Goal: Transaction & Acquisition: Subscribe to service/newsletter

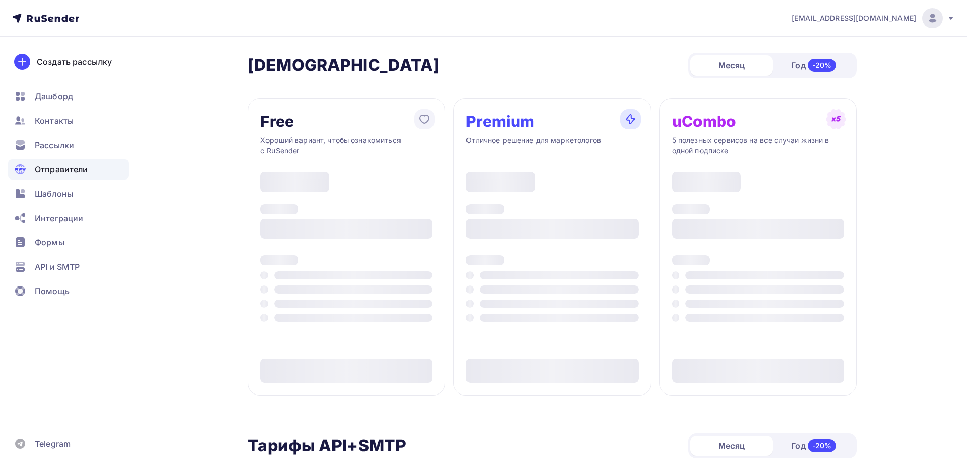
click at [37, 168] on span "Отправители" at bounding box center [62, 169] width 54 height 12
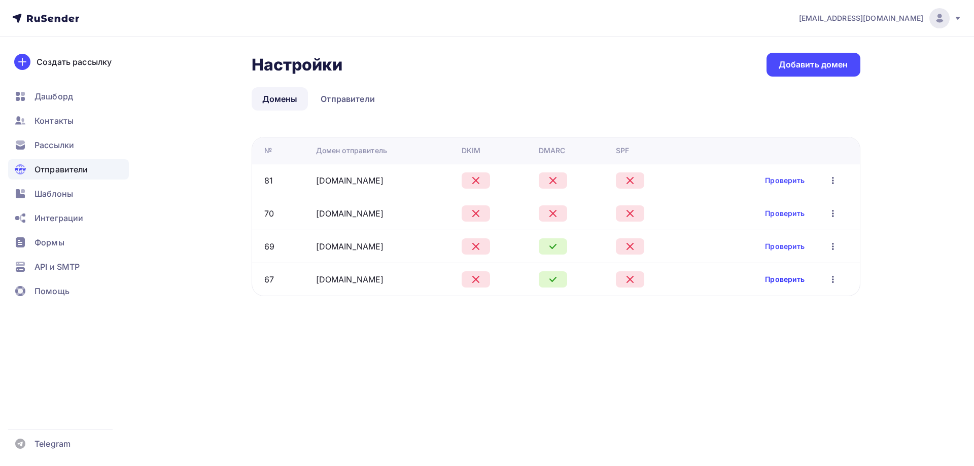
click at [772, 276] on link "Проверить" at bounding box center [785, 280] width 40 height 10
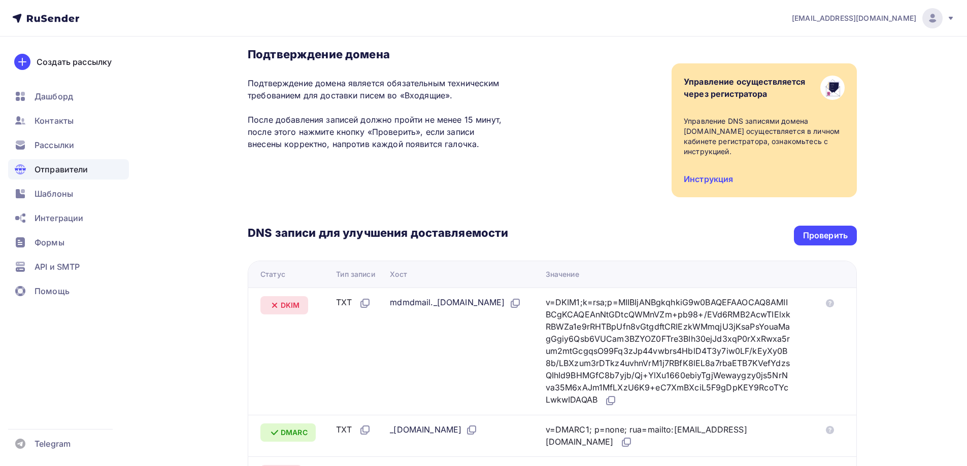
scroll to position [101, 0]
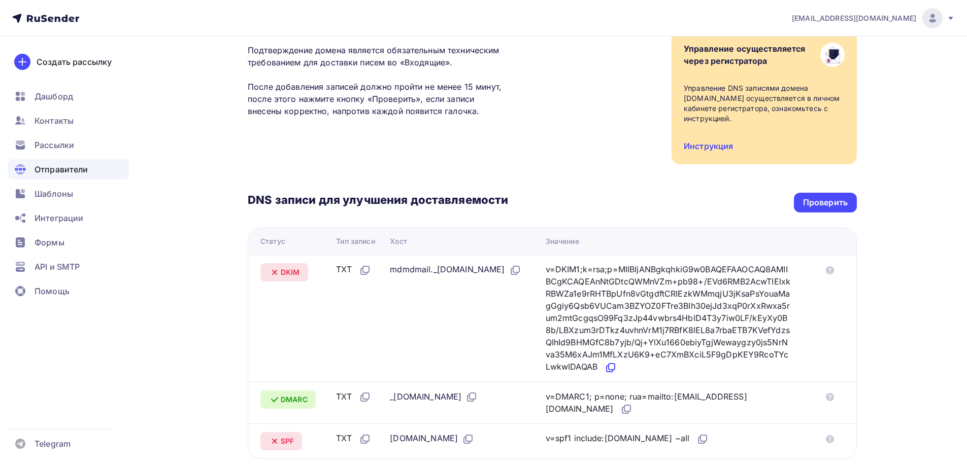
click at [617, 370] on icon at bounding box center [610, 368] width 12 height 12
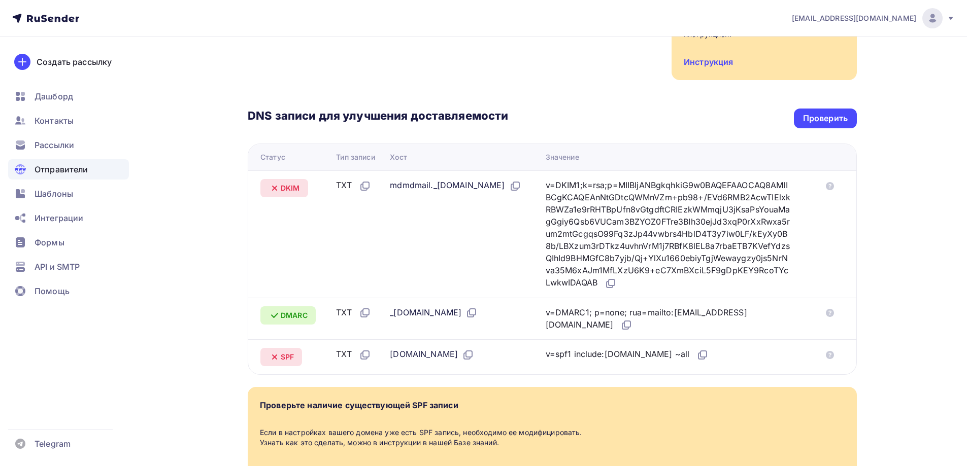
scroll to position [203, 0]
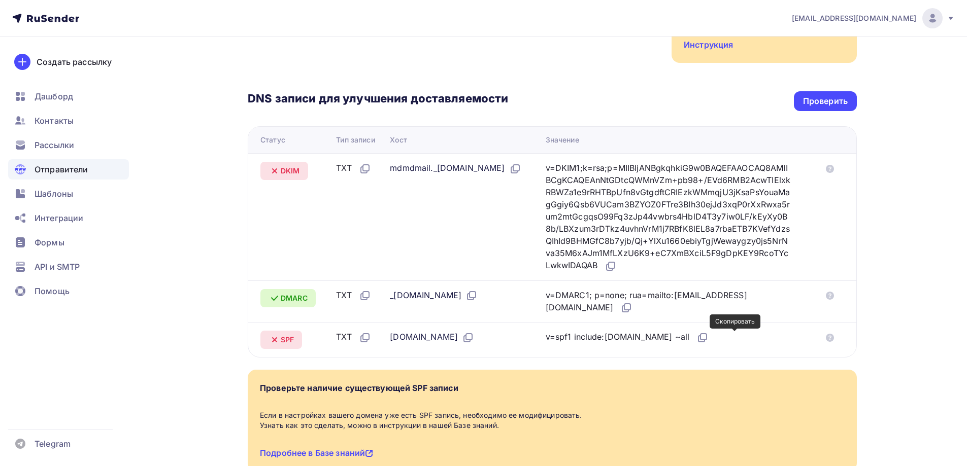
click at [708, 341] on icon at bounding box center [702, 338] width 12 height 12
click at [814, 115] on div "DNS записи для улучшения доставляемости Проверить Статус Тип записи Хост Значен…" at bounding box center [552, 210] width 609 height 295
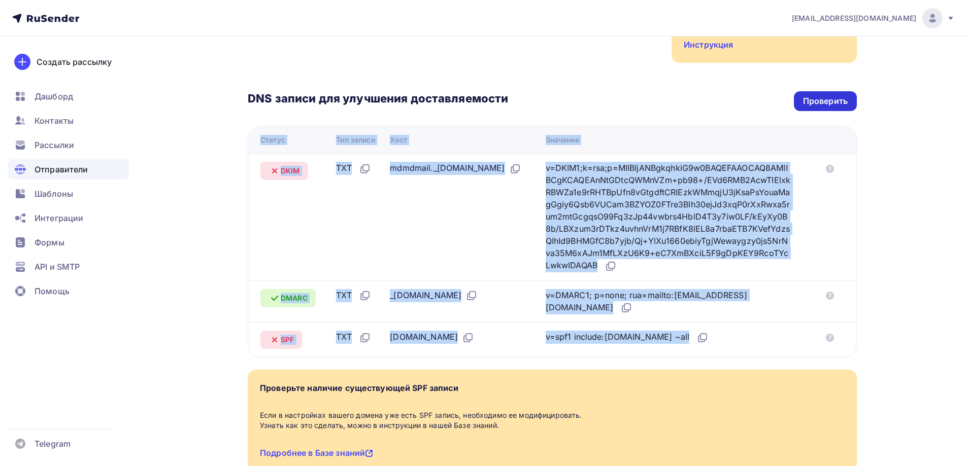
drag, startPoint x: 814, startPoint y: 115, endPoint x: 813, endPoint y: 109, distance: 6.7
click at [814, 115] on div "DNS записи для улучшения доставляемости Проверить Статус Тип записи Хост Значен…" at bounding box center [552, 210] width 609 height 295
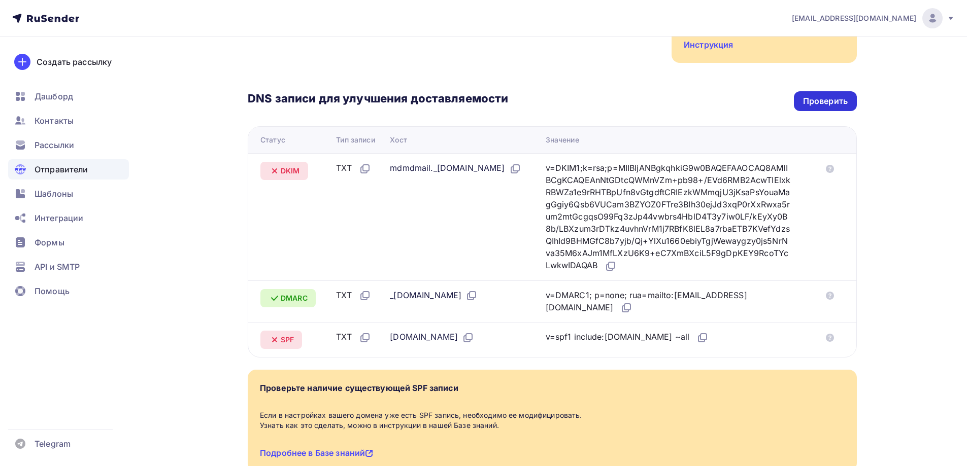
click at [813, 107] on div "Проверить" at bounding box center [825, 101] width 45 height 12
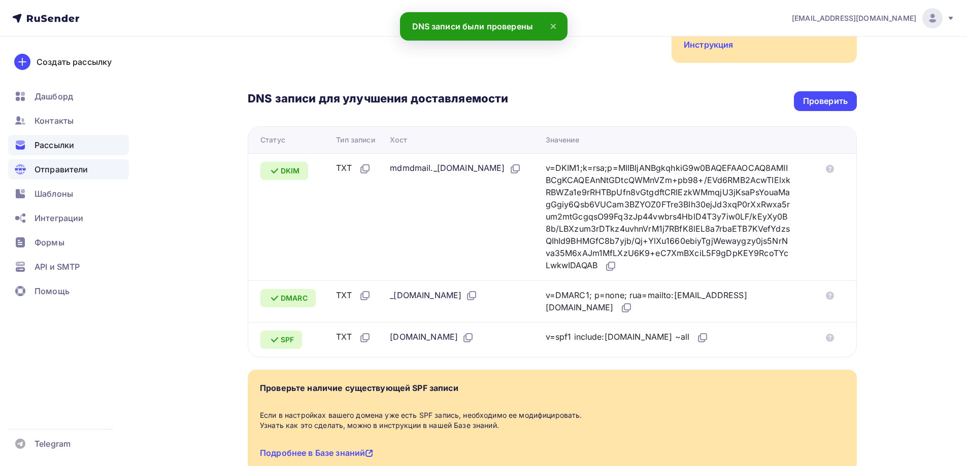
click at [56, 149] on span "Рассылки" at bounding box center [55, 145] width 40 height 12
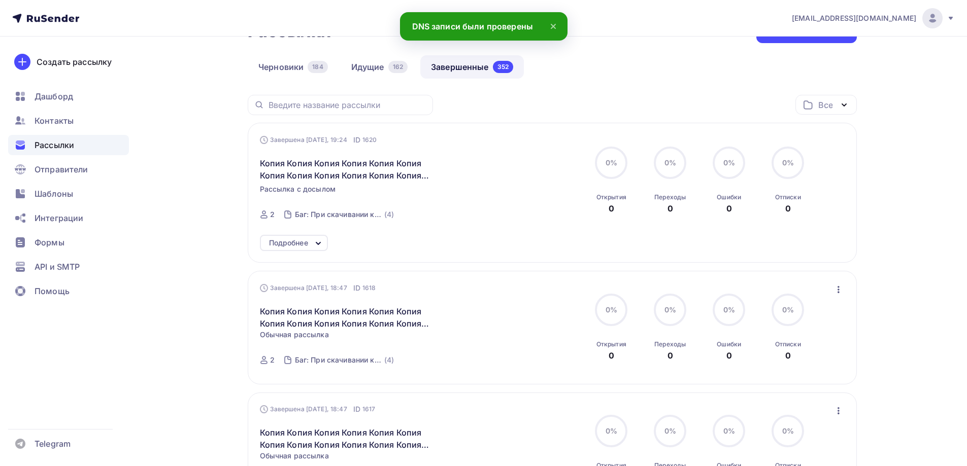
scroll to position [152, 0]
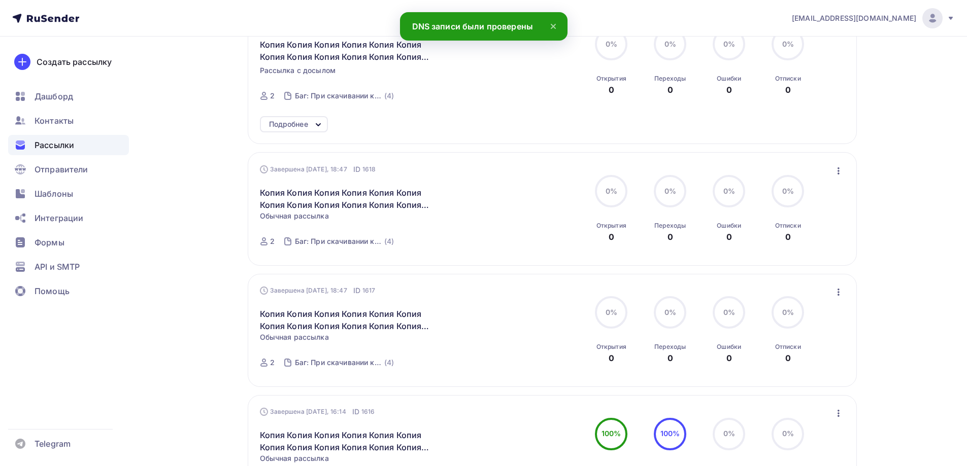
click at [850, 174] on div "Завершена [DATE], 18:47 ID 1618 Копия Копия Копия Копия Копия Копия Копия Копия…" at bounding box center [552, 208] width 609 height 113
click at [845, 165] on div "Завершена [DATE], 18:47 ID 1618 Копия Копия Копия Копия Копия Копия Копия Копия…" at bounding box center [552, 208] width 609 height 113
click at [845, 167] on div "Завершена [DATE], 18:47 ID 1618 Копия Копия Копия Копия Копия Копия Копия Копия…" at bounding box center [552, 208] width 609 height 113
click at [845, 168] on div "Завершена [DATE], 18:47 ID 1618 Копия Копия Копия Копия Копия Копия Копия Копия…" at bounding box center [552, 208] width 609 height 113
click at [843, 170] on icon "button" at bounding box center [838, 171] width 12 height 12
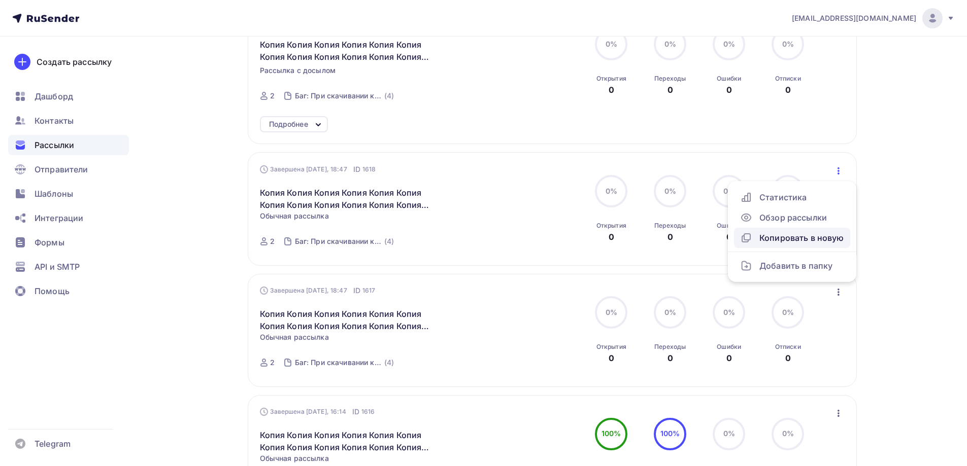
click at [808, 234] on div "Копировать в новую" at bounding box center [792, 238] width 104 height 12
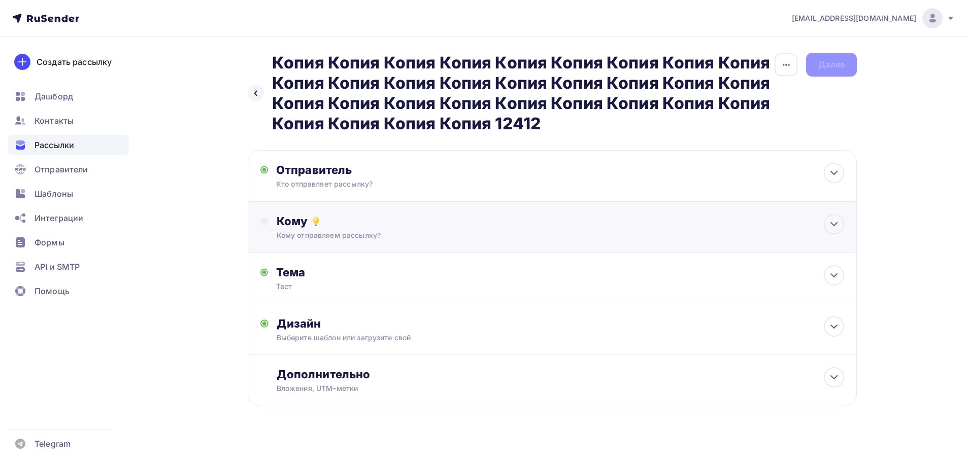
click at [380, 229] on div "Кому Кому отправляем рассылку? Списки получателей Выберите список Все списки id…" at bounding box center [560, 227] width 567 height 26
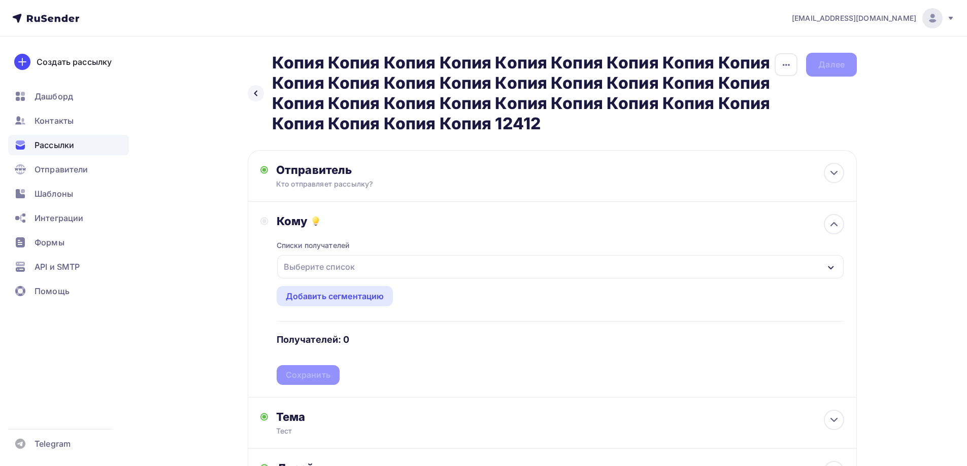
click at [329, 270] on div "Выберите список" at bounding box center [319, 267] width 79 height 18
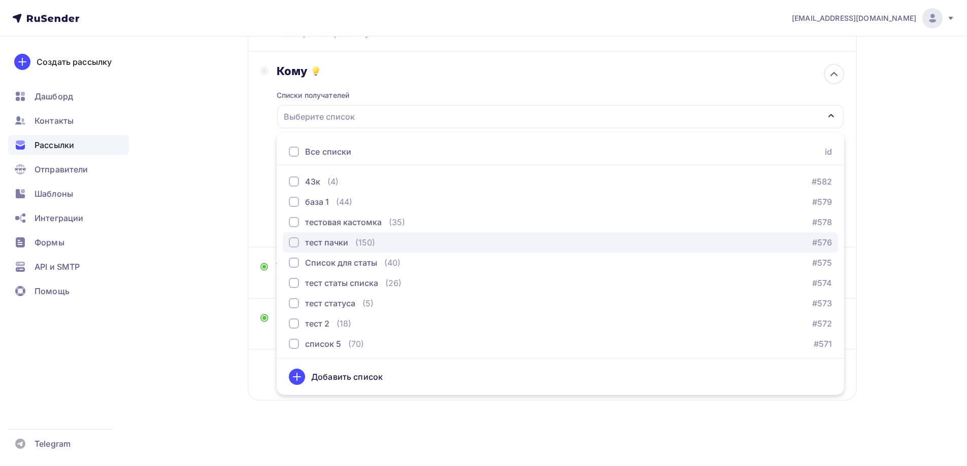
scroll to position [203, 0]
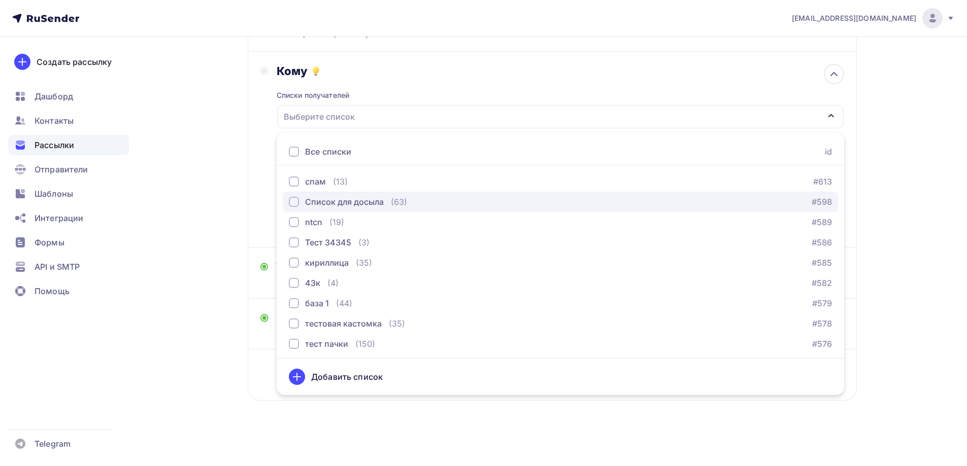
click at [333, 199] on div "Список для досыла" at bounding box center [344, 202] width 79 height 12
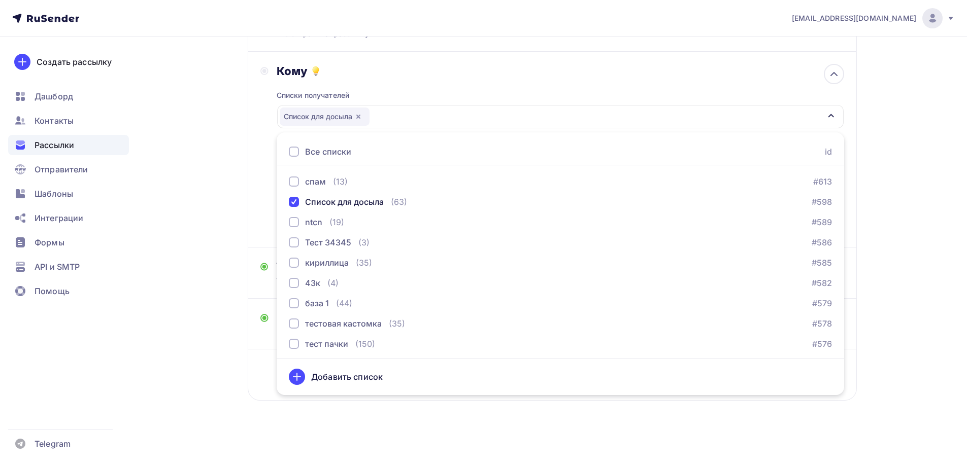
click at [204, 191] on div "Назад Копия Копия Копия Копия Копия Копия Копия Копия Копия Копия Копия Копия […" at bounding box center [483, 176] width 832 height 580
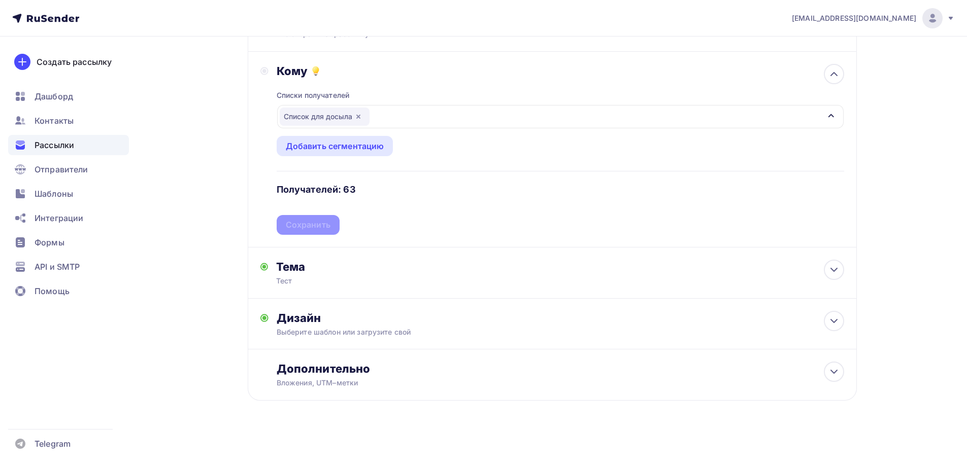
click at [294, 226] on div "Списки получателей Список для досыла Все списки id ошибкии (9) #630 Баг: При ск…" at bounding box center [560, 156] width 567 height 157
click at [296, 225] on div "Сохранить" at bounding box center [308, 225] width 45 height 12
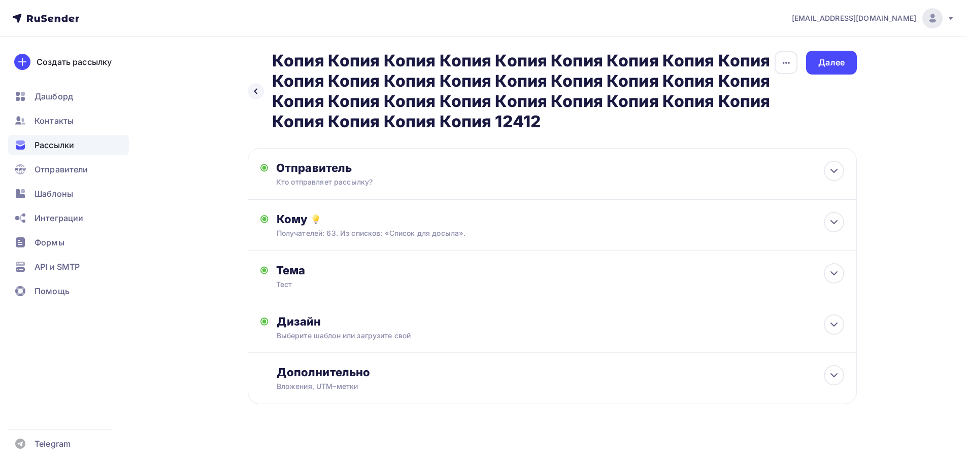
scroll to position [0, 0]
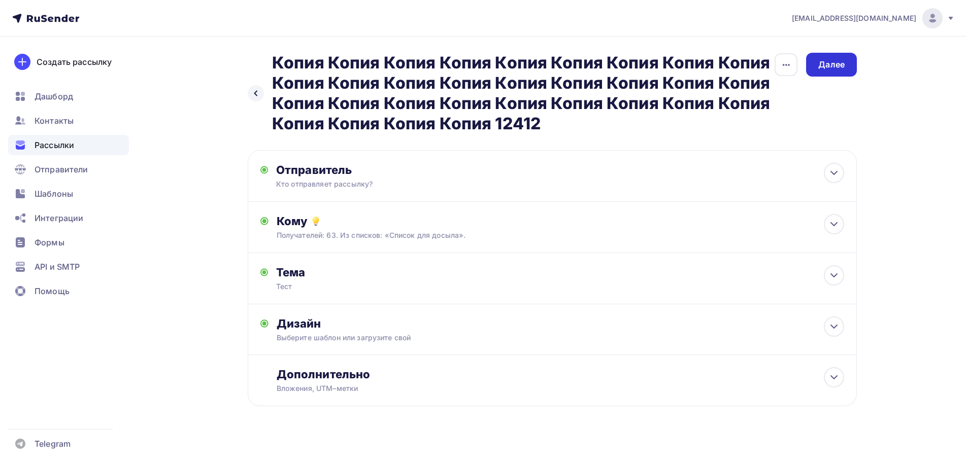
drag, startPoint x: 877, startPoint y: 65, endPoint x: 848, endPoint y: 63, distance: 28.5
click at [873, 65] on div "Назад Копия Копия Копия Копия Копия Копия Копия Копия Копия Копия Копия Копия […" at bounding box center [483, 254] width 832 height 435
click at [823, 63] on div "Далее" at bounding box center [831, 65] width 26 height 12
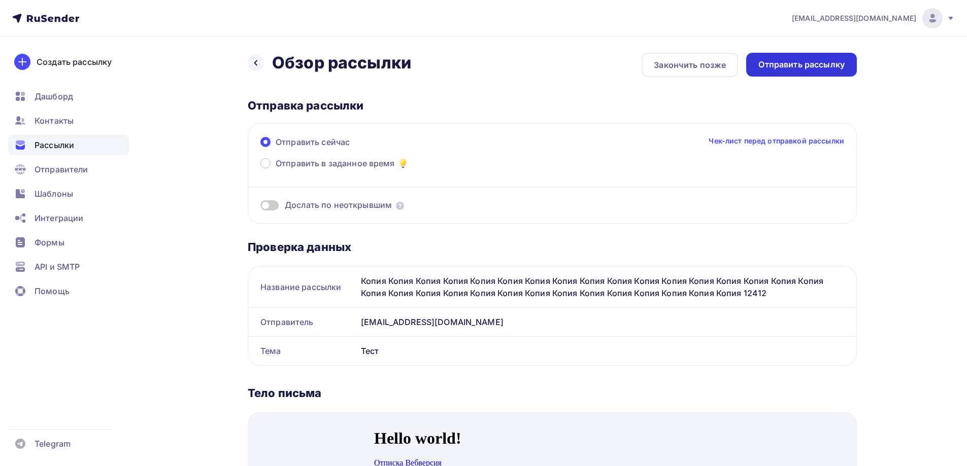
click at [796, 63] on div "Отправить рассылку" at bounding box center [801, 65] width 86 height 12
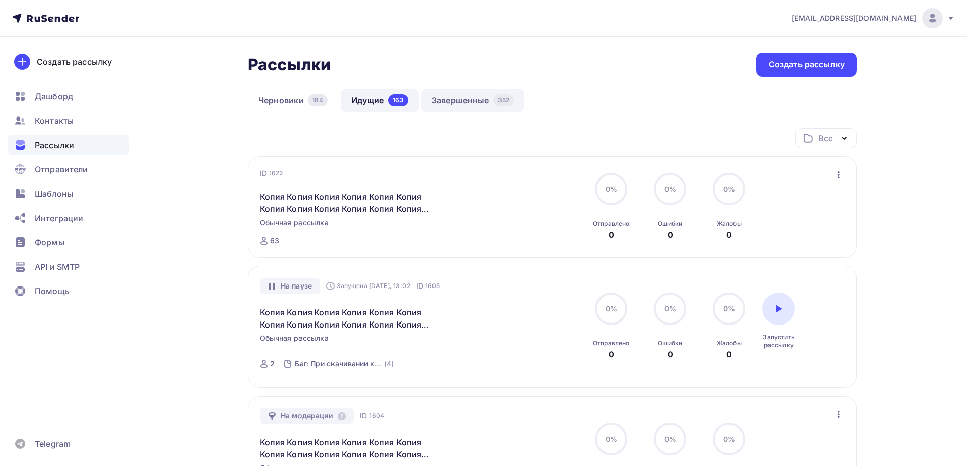
click at [457, 108] on link "Завершенные 352" at bounding box center [473, 100] width 104 height 23
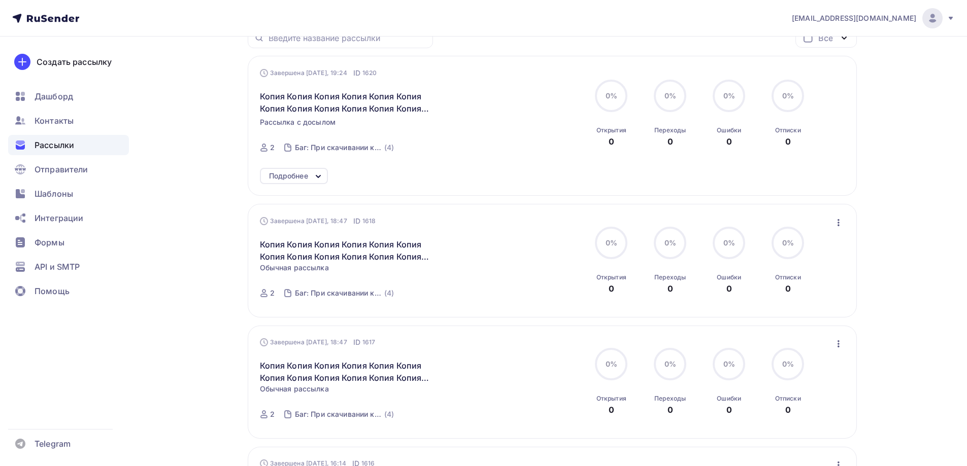
scroll to position [101, 0]
click at [70, 127] on div "Контакты" at bounding box center [68, 121] width 121 height 20
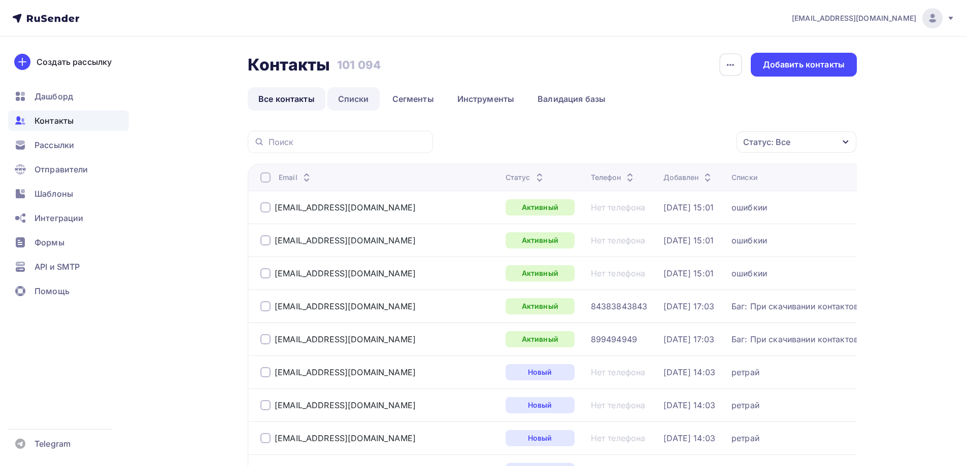
click at [358, 108] on link "Списки" at bounding box center [353, 98] width 52 height 23
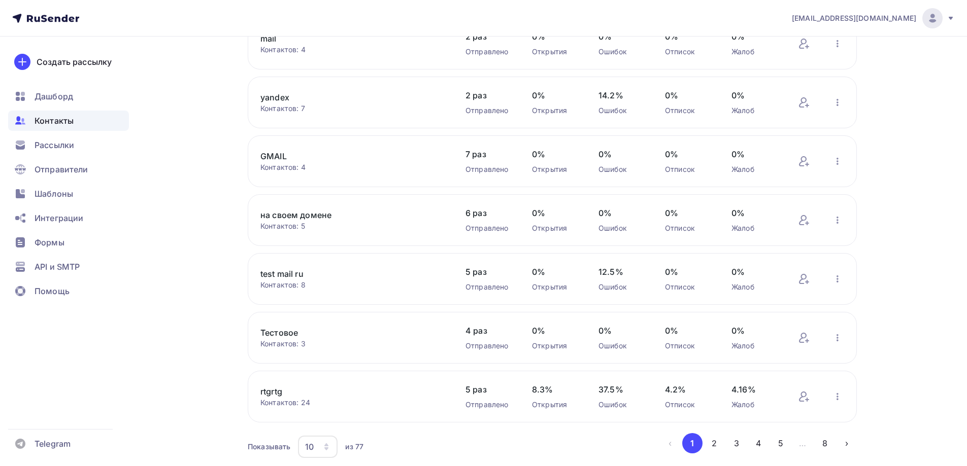
scroll to position [341, 0]
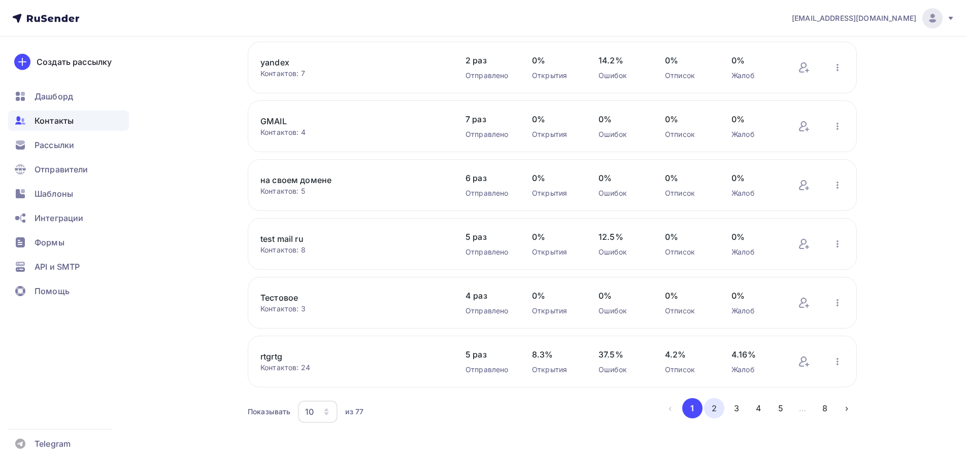
click at [717, 409] on button "2" at bounding box center [714, 408] width 20 height 20
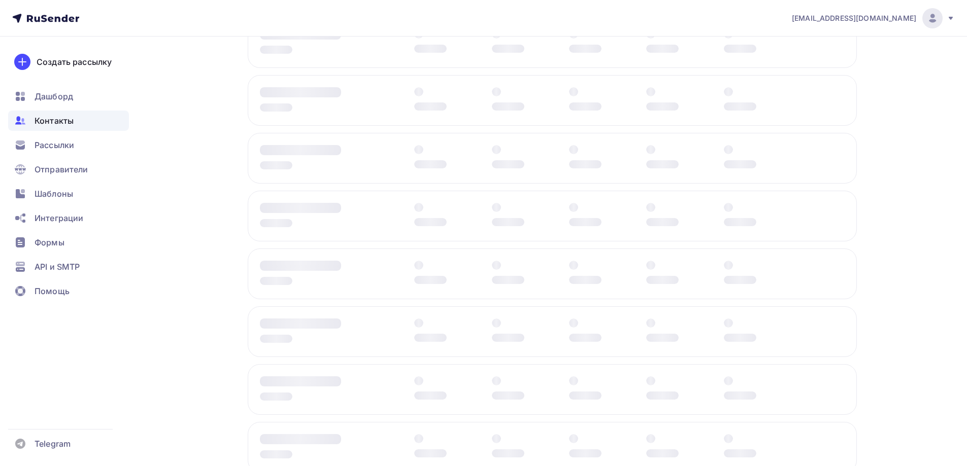
scroll to position [321, 0]
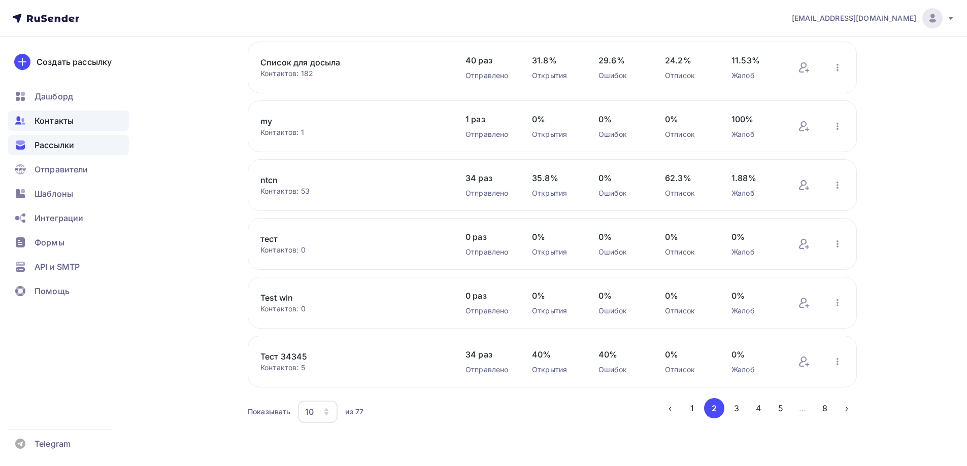
click at [40, 149] on span "Рассылки" at bounding box center [55, 145] width 40 height 12
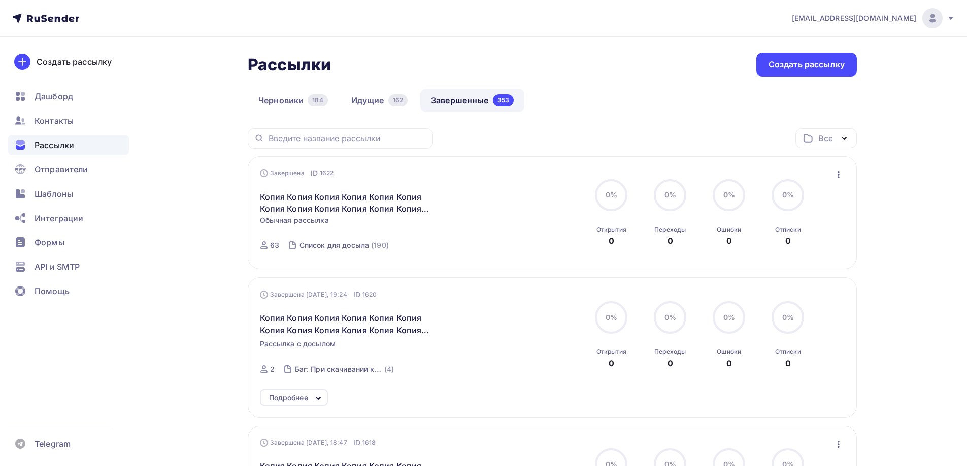
click at [837, 176] on icon "button" at bounding box center [838, 175] width 12 height 12
click at [752, 242] on icon at bounding box center [746, 242] width 12 height 12
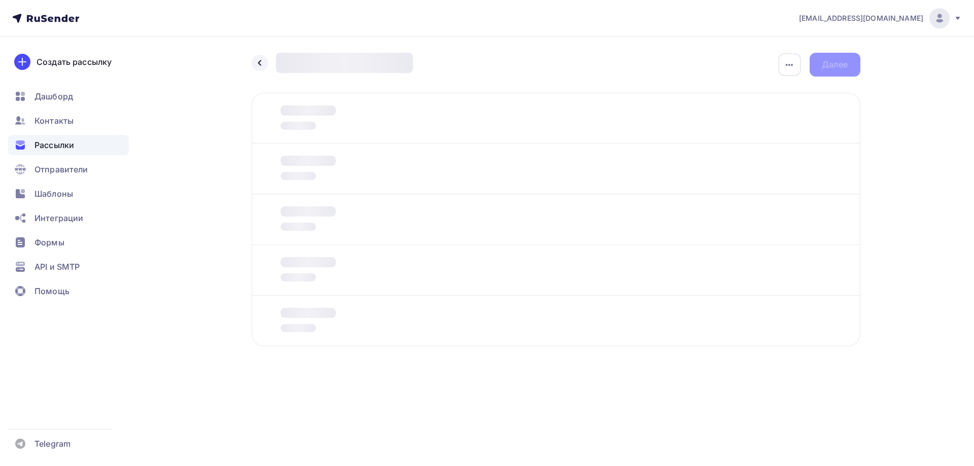
click at [319, 176] on div "Отправитель Кто отправляет рассылку? Email * [EMAIL_ADDRESS][DOMAIN_NAME] [PERS…" at bounding box center [556, 220] width 609 height 254
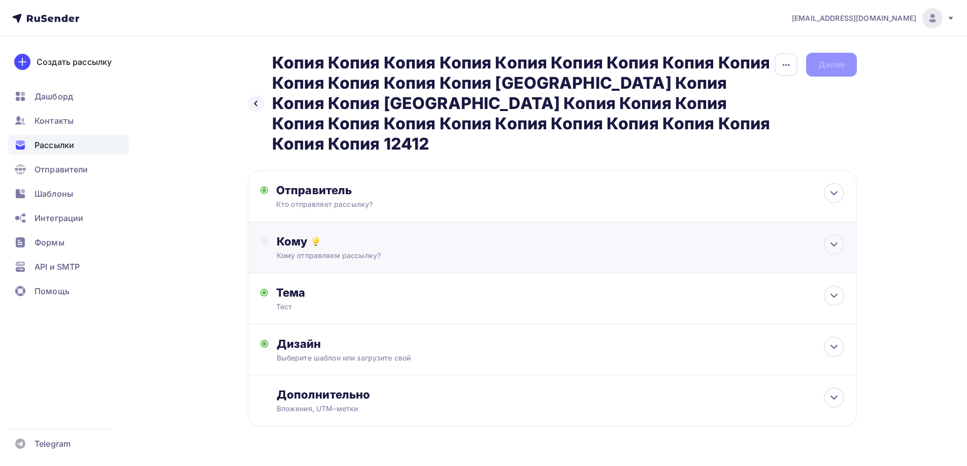
click at [303, 251] on div "Кому отправляем рассылку?" at bounding box center [532, 256] width 511 height 10
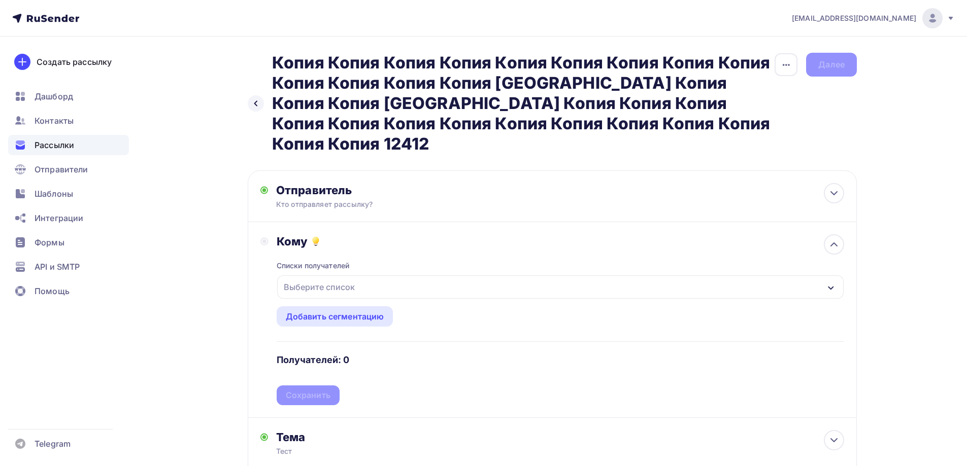
click at [318, 278] on div "Выберите список" at bounding box center [319, 287] width 79 height 18
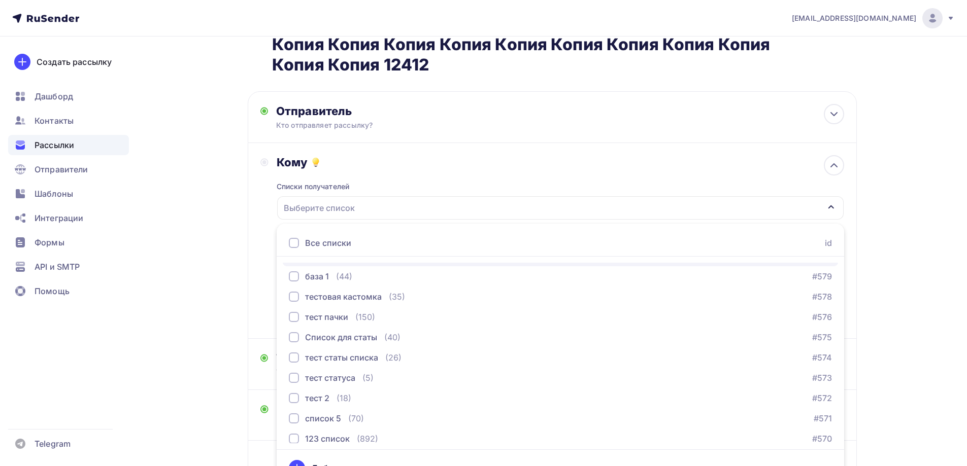
scroll to position [355, 0]
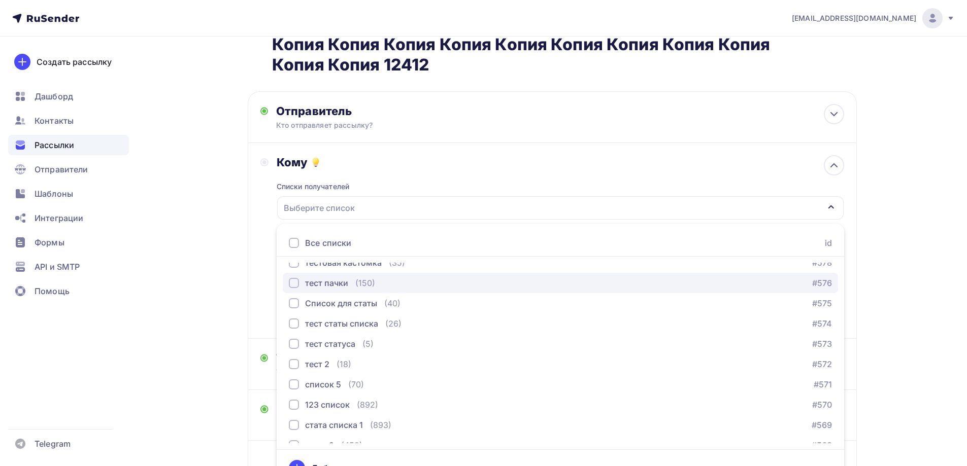
click at [326, 277] on div "тест пачки" at bounding box center [326, 283] width 43 height 12
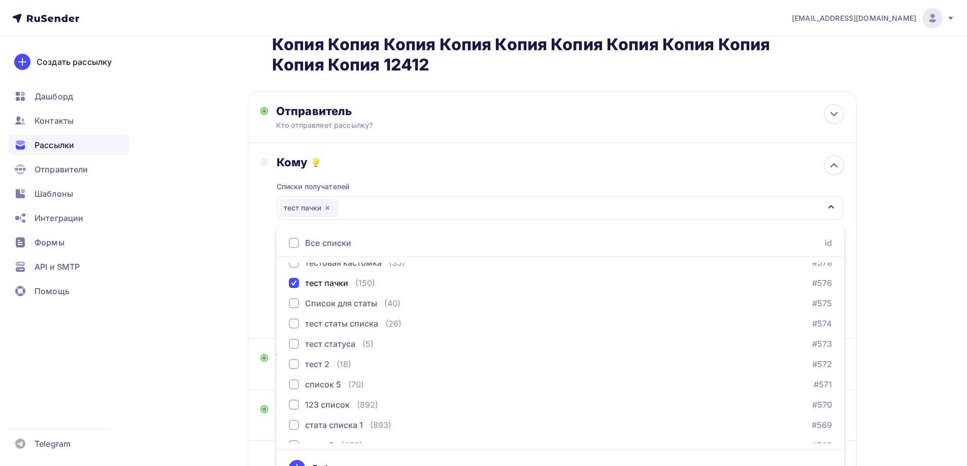
click at [249, 260] on div "Кому Списки получателей тест пачки Все списки id ошибкии (9) #630 Баг: При скач…" at bounding box center [552, 241] width 609 height 196
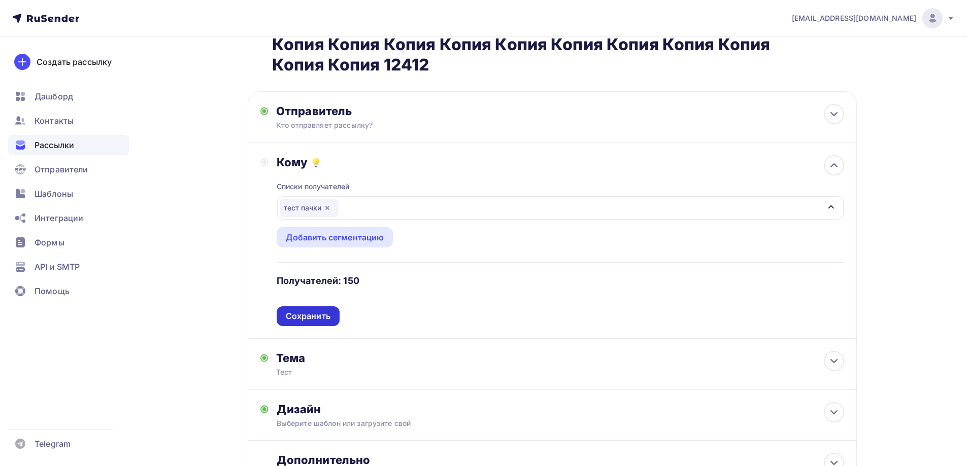
click at [320, 311] on div "Сохранить" at bounding box center [308, 317] width 45 height 12
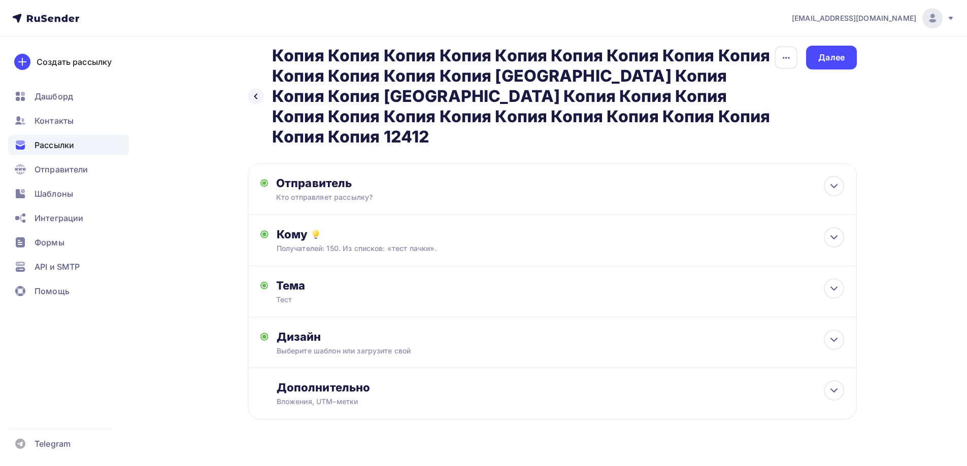
scroll to position [6, 0]
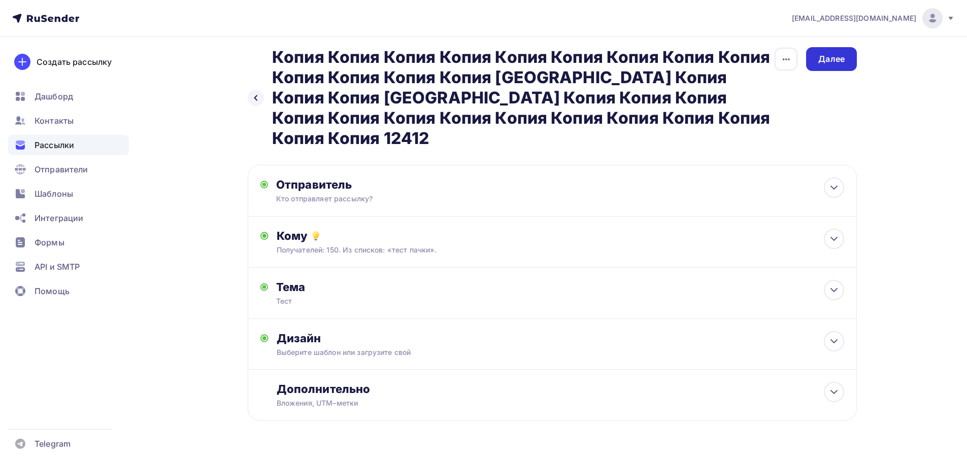
click at [840, 63] on div "Далее" at bounding box center [831, 59] width 26 height 12
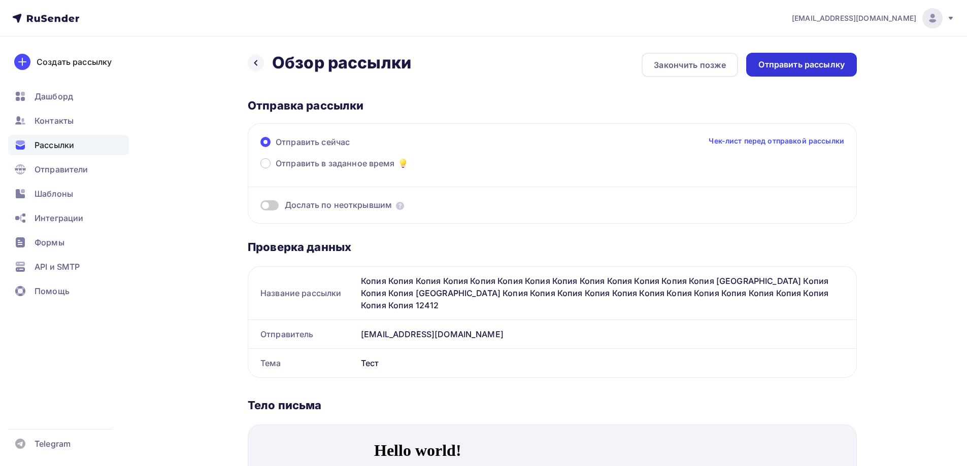
click at [799, 65] on div "Отправить рассылку" at bounding box center [801, 65] width 86 height 12
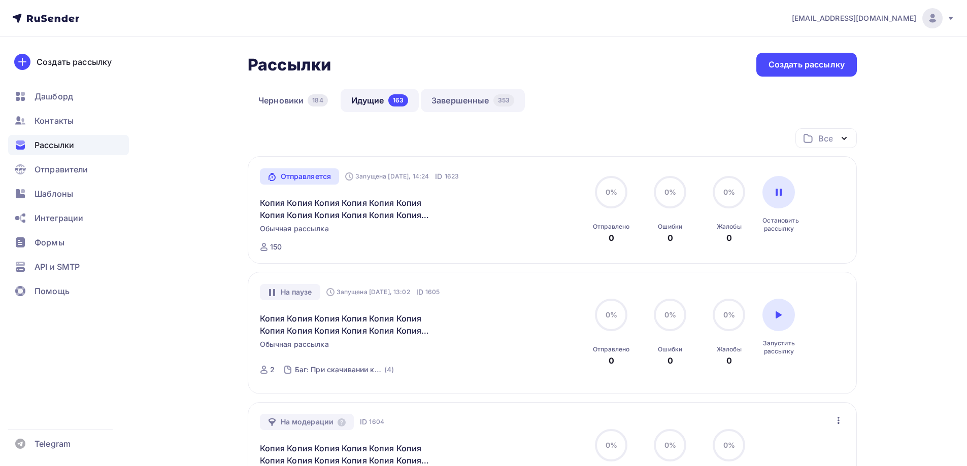
click at [483, 98] on link "Завершенные 353" at bounding box center [473, 100] width 104 height 23
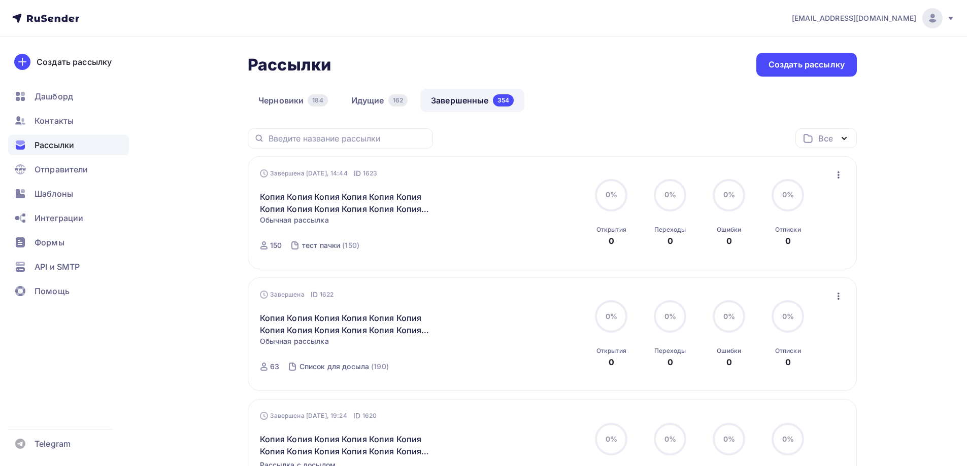
click at [838, 171] on icon "button" at bounding box center [838, 175] width 12 height 12
click at [784, 245] on div "Копировать в новую" at bounding box center [792, 242] width 104 height 12
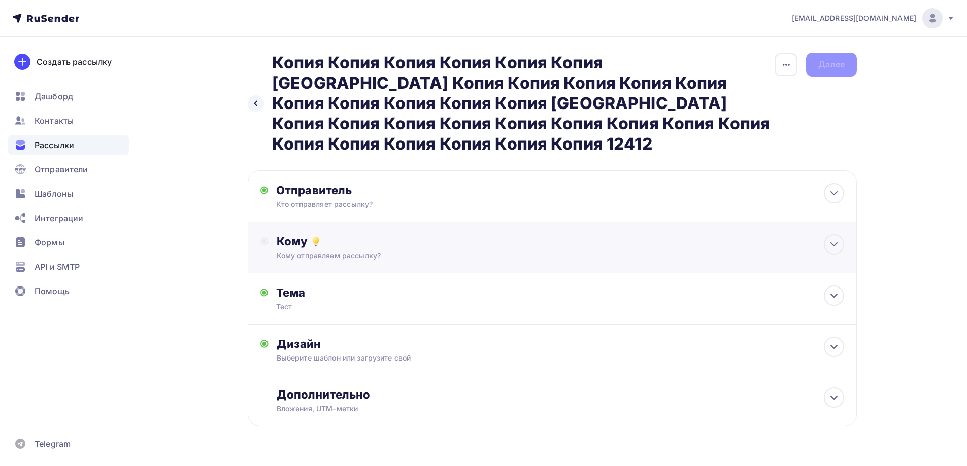
click at [330, 234] on div "Кому" at bounding box center [560, 241] width 567 height 14
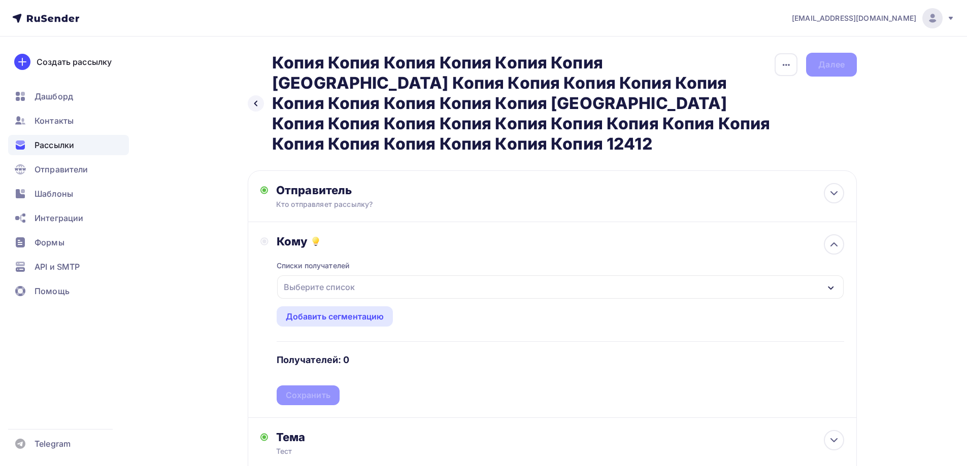
click at [349, 277] on div "Выберите список" at bounding box center [560, 287] width 566 height 23
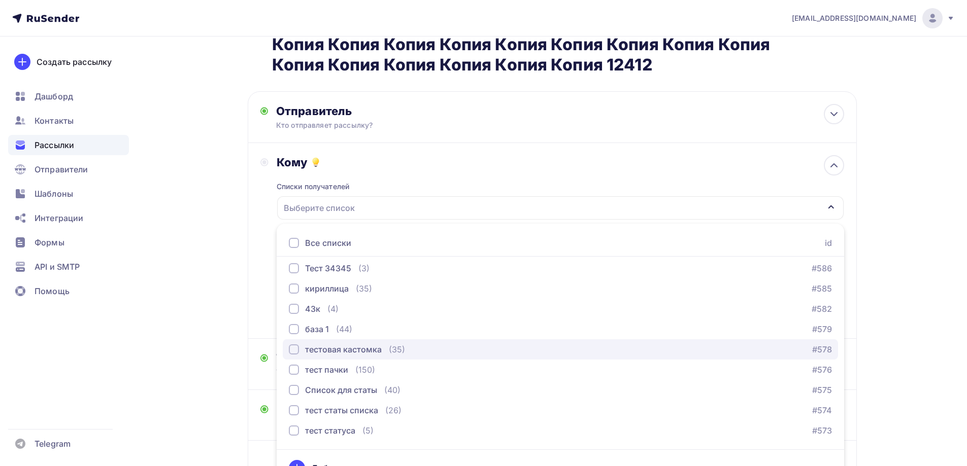
scroll to position [304, 0]
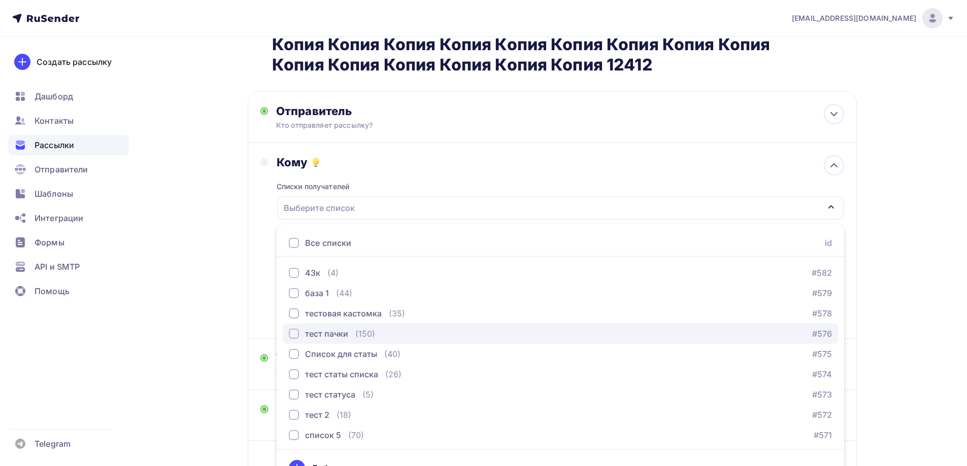
click at [340, 328] on div "тест пачки" at bounding box center [326, 334] width 43 height 12
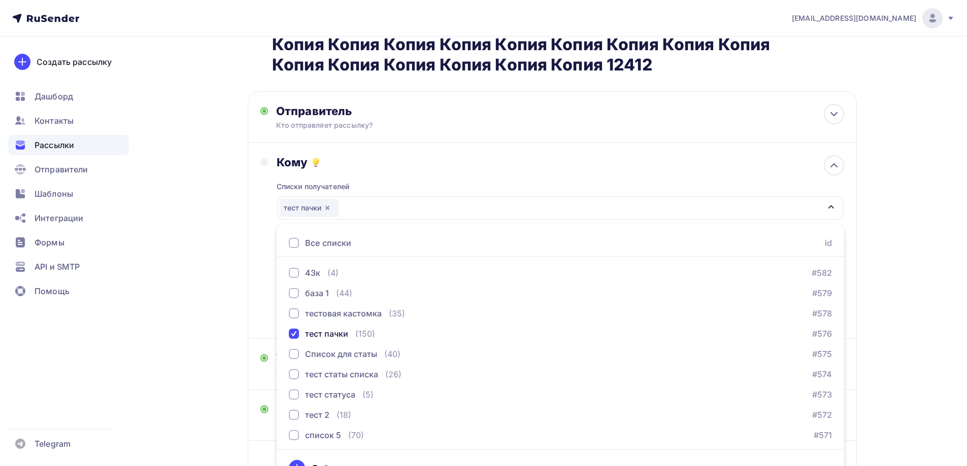
click at [248, 312] on div "Кому Списки получателей тест пачки Все списки id ошибкии (9) #630 Баг: При скач…" at bounding box center [552, 241] width 609 height 196
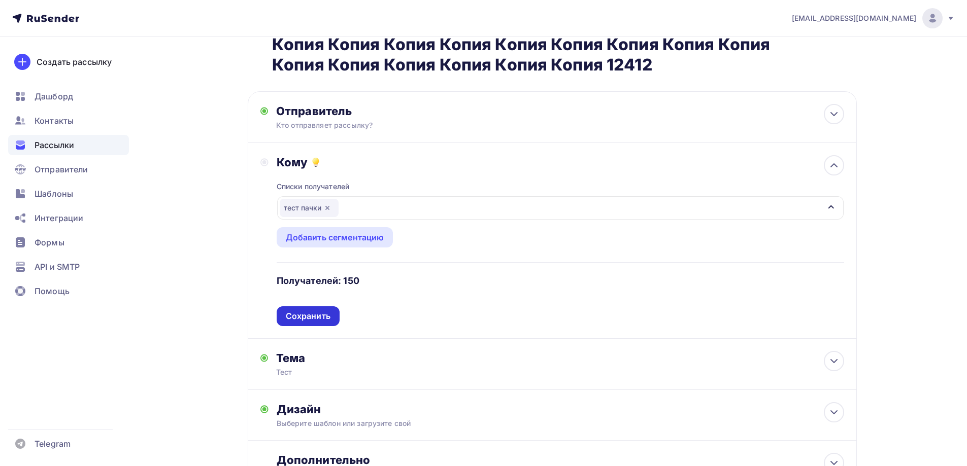
click at [317, 311] on div "Сохранить" at bounding box center [308, 317] width 45 height 12
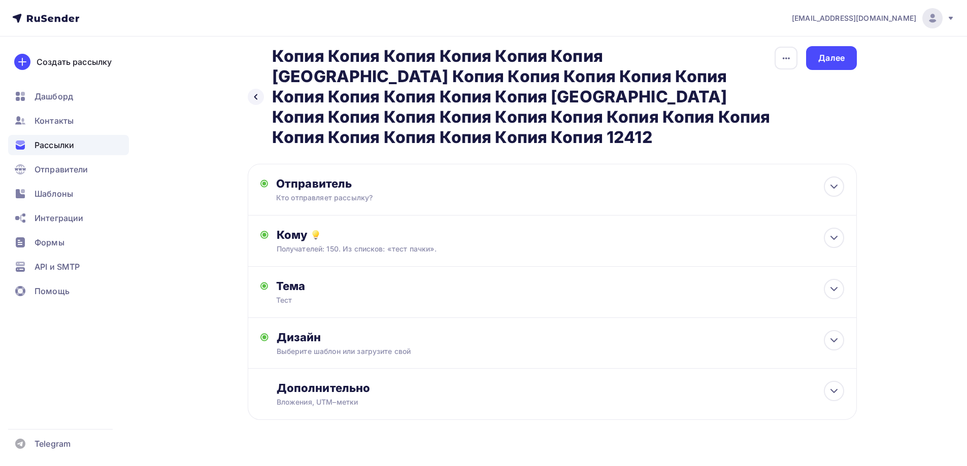
scroll to position [6, 0]
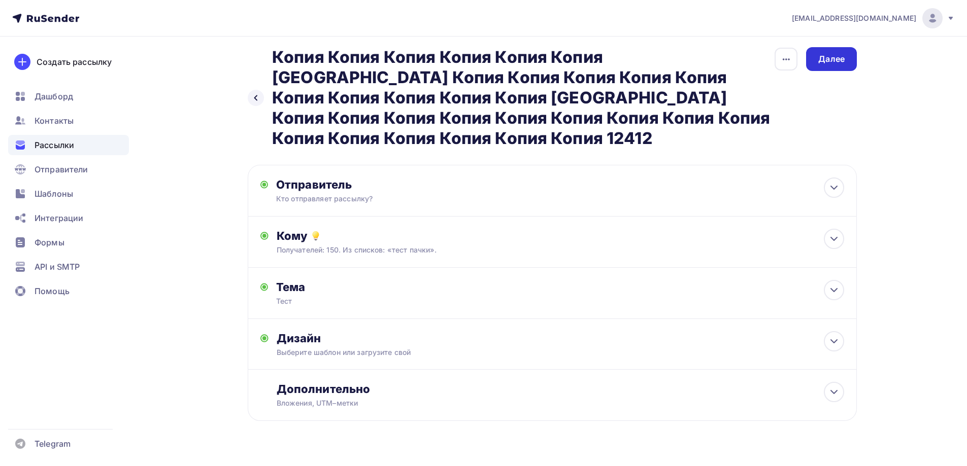
click at [824, 65] on div "Далее" at bounding box center [831, 59] width 51 height 24
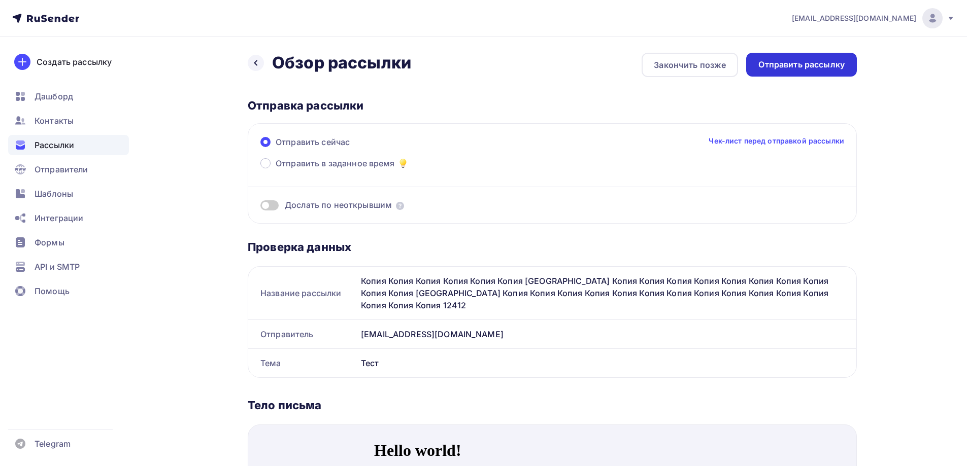
drag, startPoint x: 814, startPoint y: 67, endPoint x: 813, endPoint y: 73, distance: 5.6
click at [813, 73] on div "Отправить рассылку" at bounding box center [801, 65] width 111 height 24
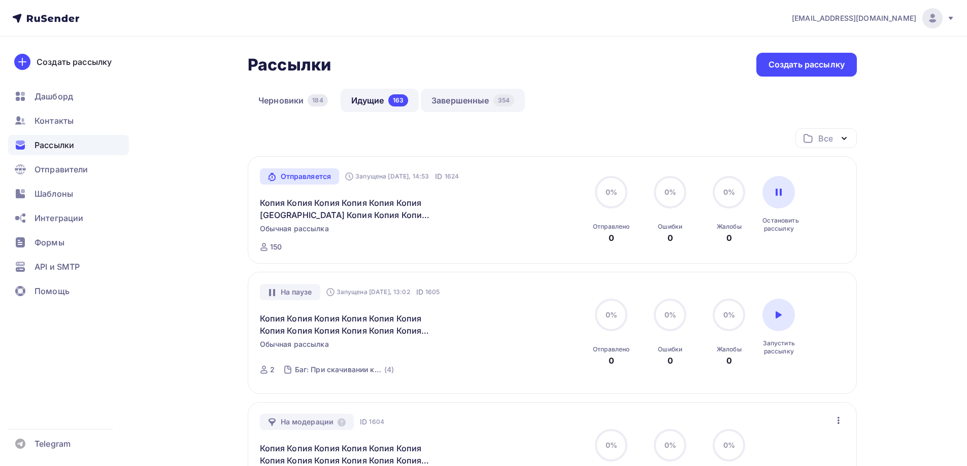
click at [504, 106] on div "354" at bounding box center [503, 100] width 21 height 12
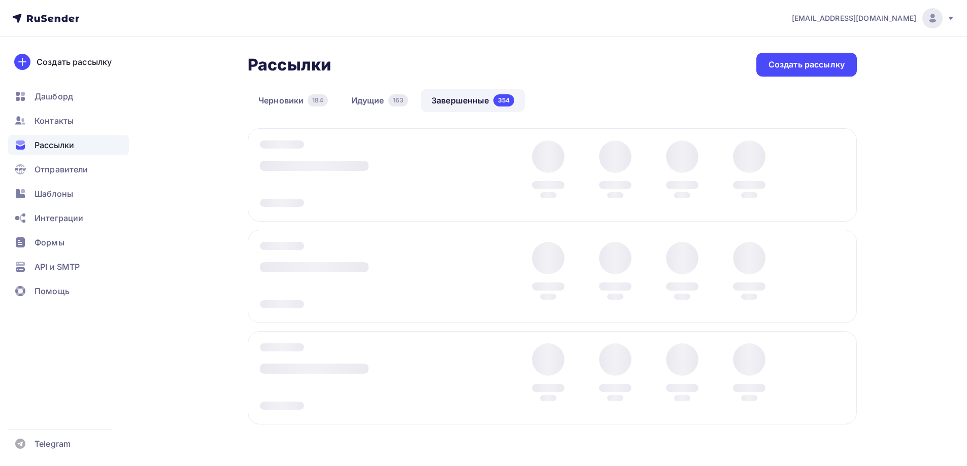
click at [836, 179] on div at bounding box center [552, 174] width 609 height 93
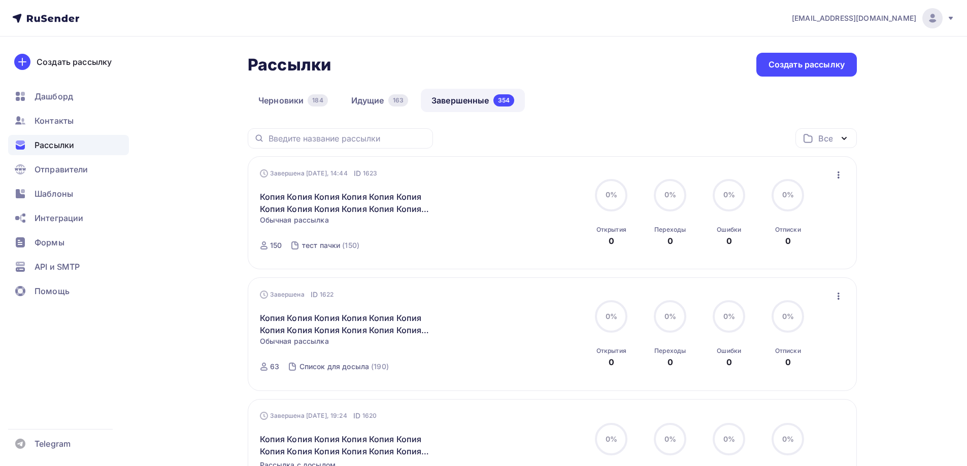
click at [836, 180] on icon "button" at bounding box center [838, 175] width 12 height 12
click at [791, 234] on link "Копировать в новую" at bounding box center [792, 242] width 116 height 20
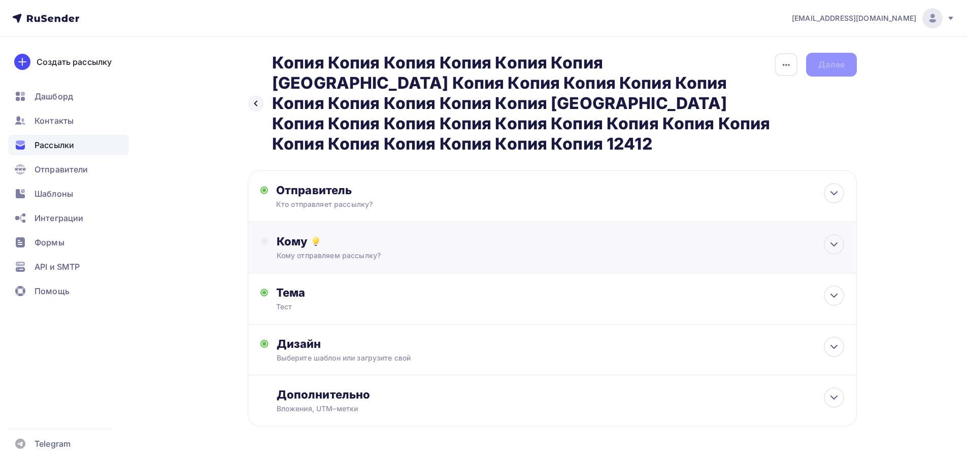
click at [387, 251] on div "Кому отправляем рассылку?" at bounding box center [532, 256] width 511 height 10
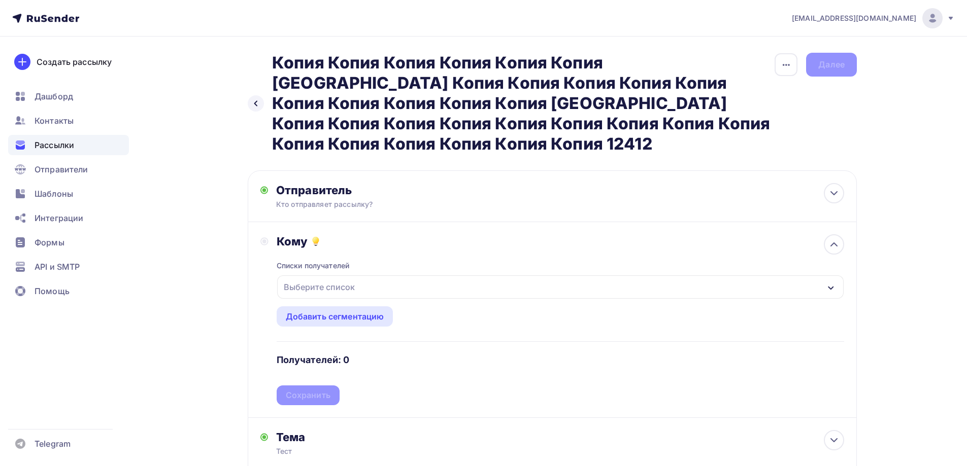
click at [313, 278] on div "Выберите список" at bounding box center [319, 287] width 79 height 18
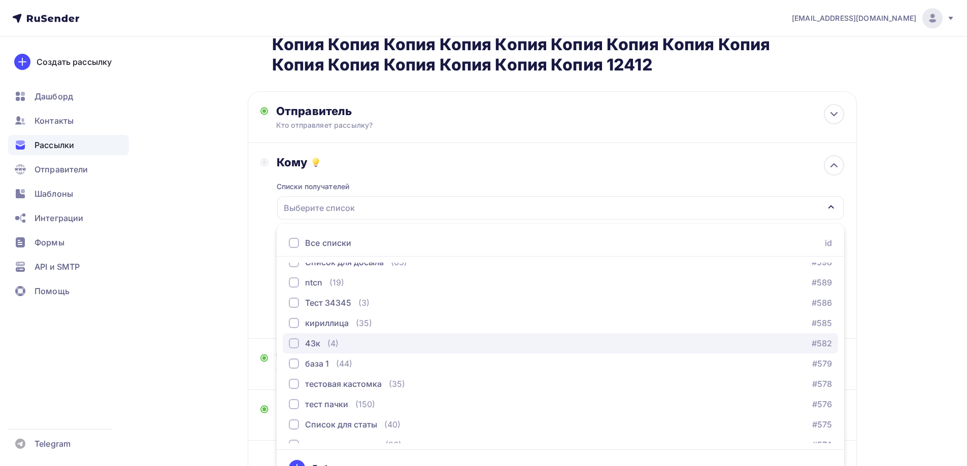
scroll to position [254, 0]
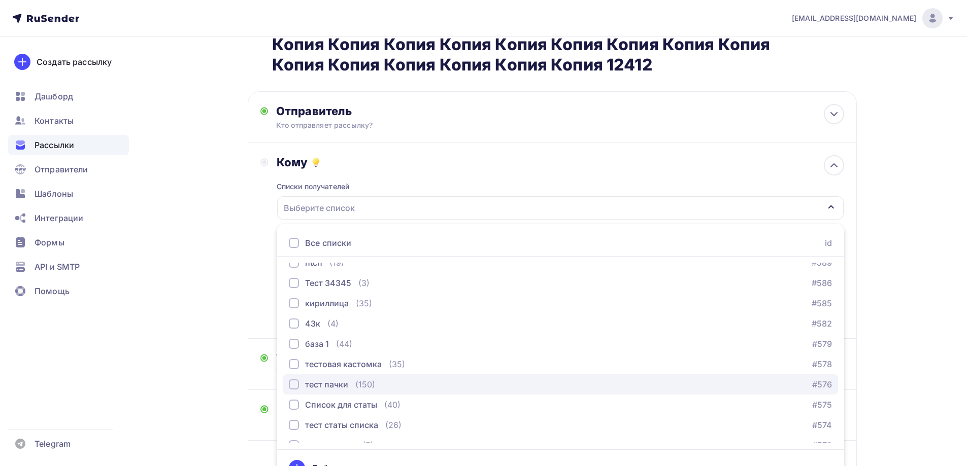
click at [335, 379] on div "тест пачки" at bounding box center [326, 385] width 43 height 12
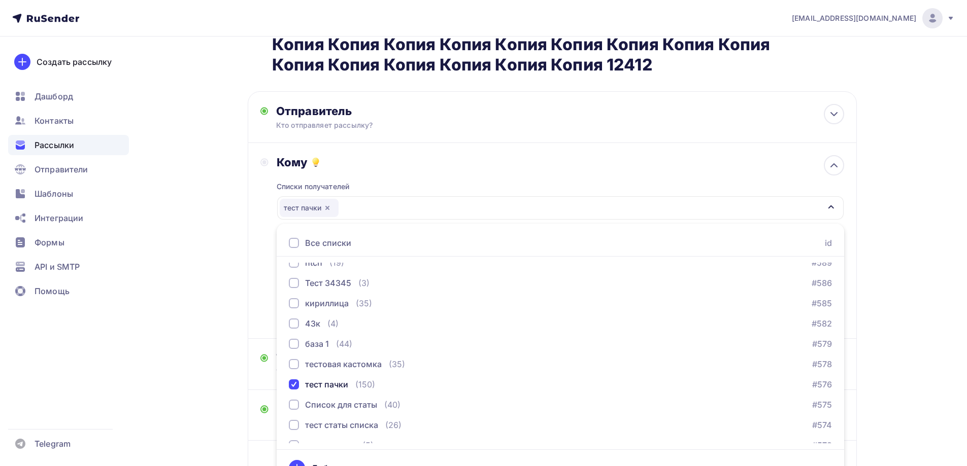
click at [228, 331] on div "Назад Копия Копия Копия Копия Копия Копия Копия Копия Копия Копия Копия Копия К…" at bounding box center [483, 257] width 832 height 600
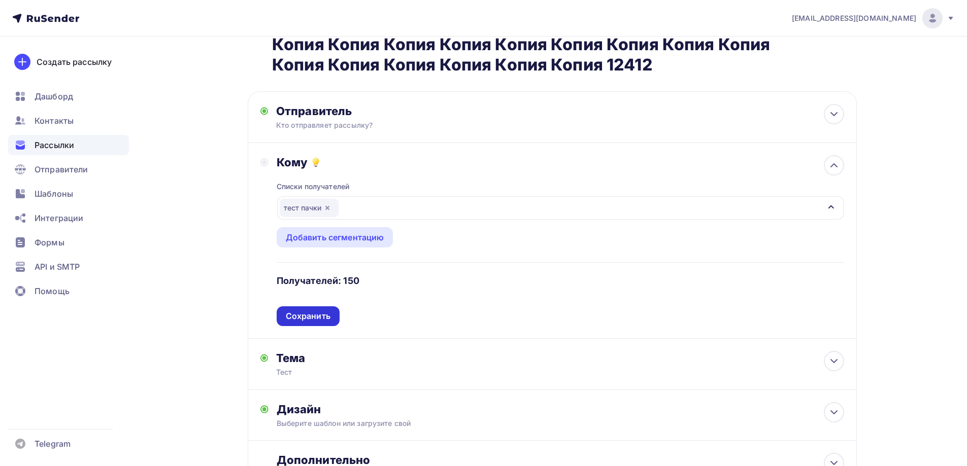
click at [297, 299] on div "Списки получателей тест пачки Все списки id ошибкии (9) #630 Баг: При скачивани…" at bounding box center [560, 247] width 567 height 157
click at [289, 311] on div "Сохранить" at bounding box center [308, 317] width 45 height 12
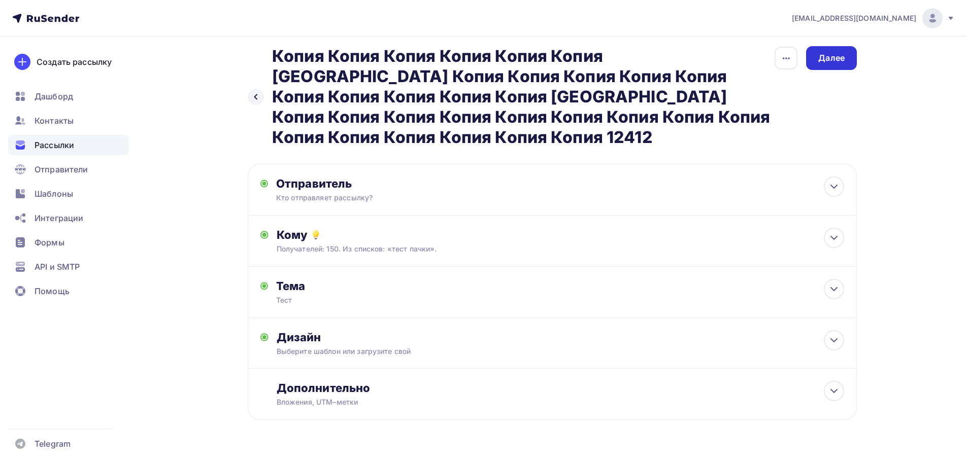
scroll to position [6, 0]
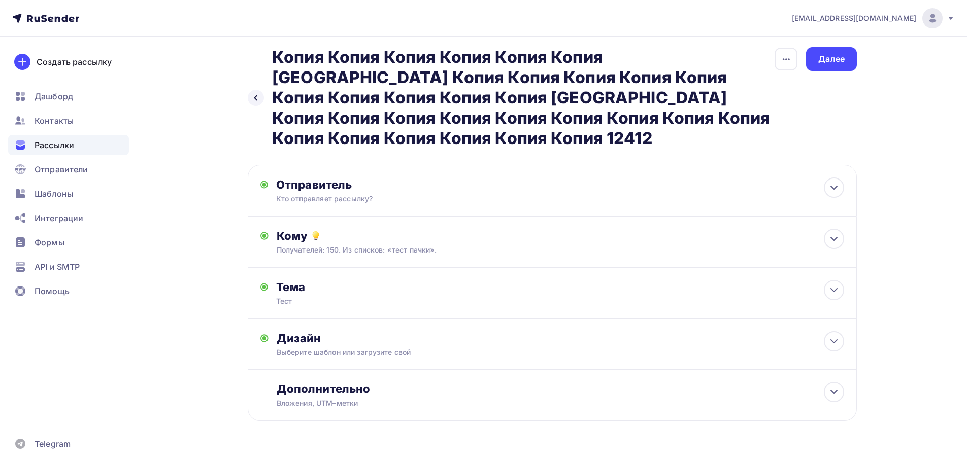
click at [819, 75] on div "Назад Копия Копия Копия Копия Копия Копия Копия Копия Копия Копия Копия Копия К…" at bounding box center [552, 97] width 609 height 101
click at [826, 56] on div "Далее" at bounding box center [831, 59] width 26 height 12
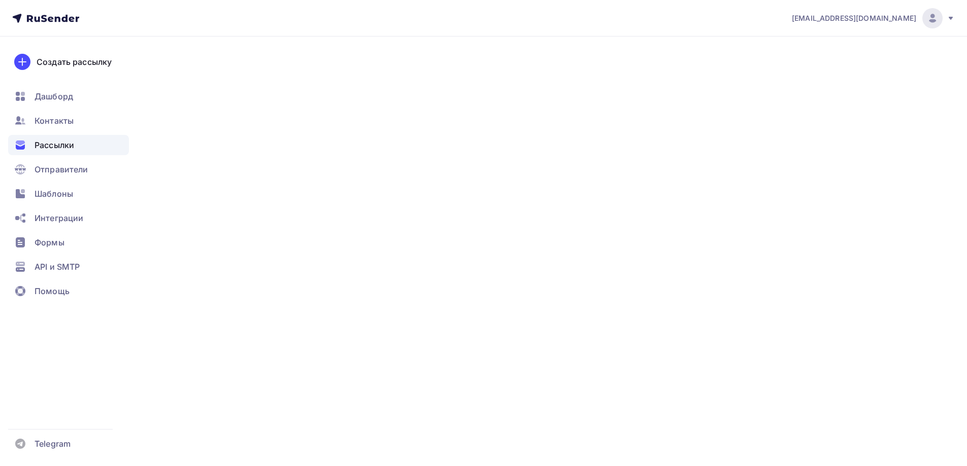
click at [826, 56] on div "Далее" at bounding box center [831, 59] width 26 height 12
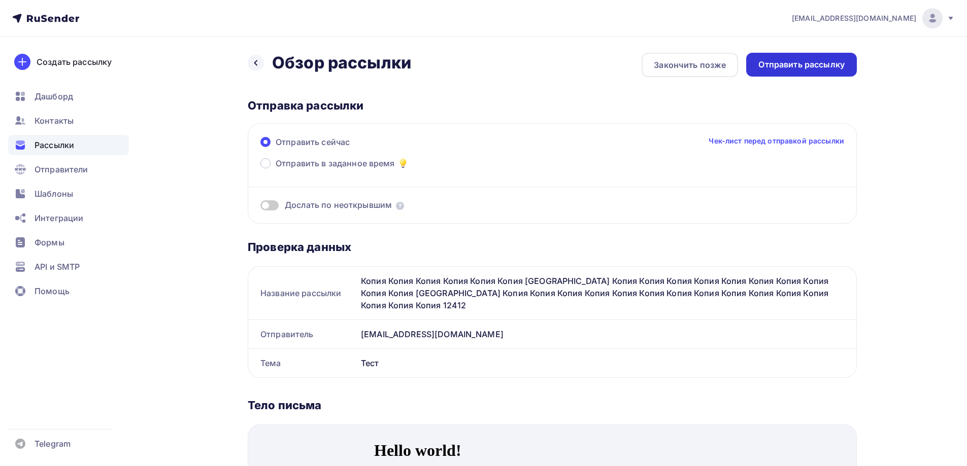
click at [826, 61] on div "Отправить рассылку" at bounding box center [801, 65] width 86 height 12
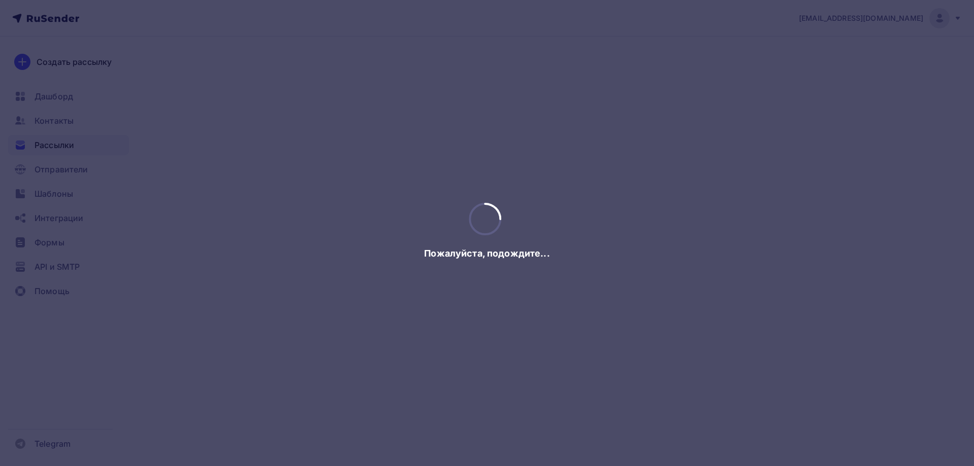
click at [826, 61] on div at bounding box center [487, 233] width 974 height 466
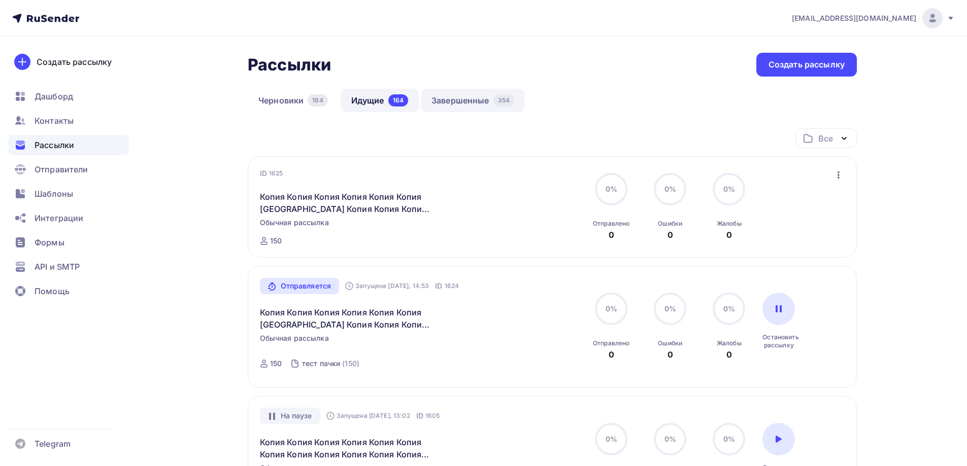
click at [488, 100] on link "Завершенные 354" at bounding box center [473, 100] width 104 height 23
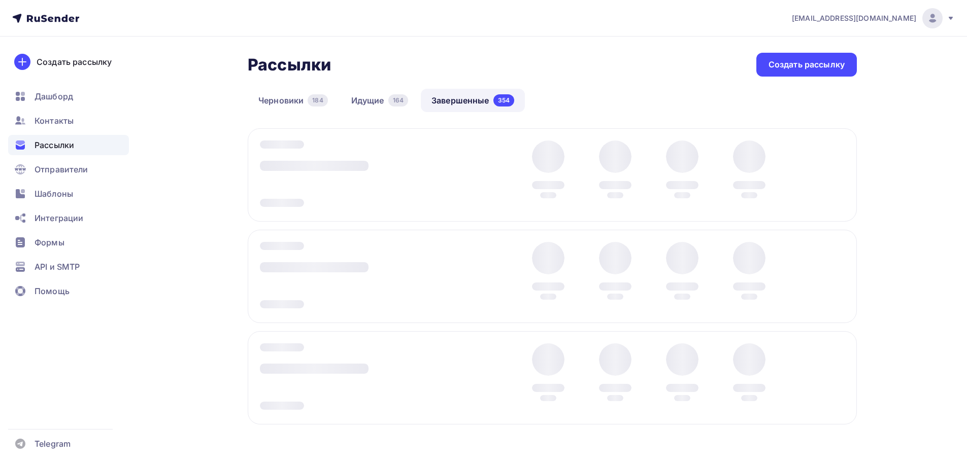
drag, startPoint x: 842, startPoint y: 174, endPoint x: 835, endPoint y: 176, distance: 7.4
click at [842, 174] on div at bounding box center [552, 174] width 609 height 93
click at [836, 174] on div at bounding box center [552, 174] width 609 height 93
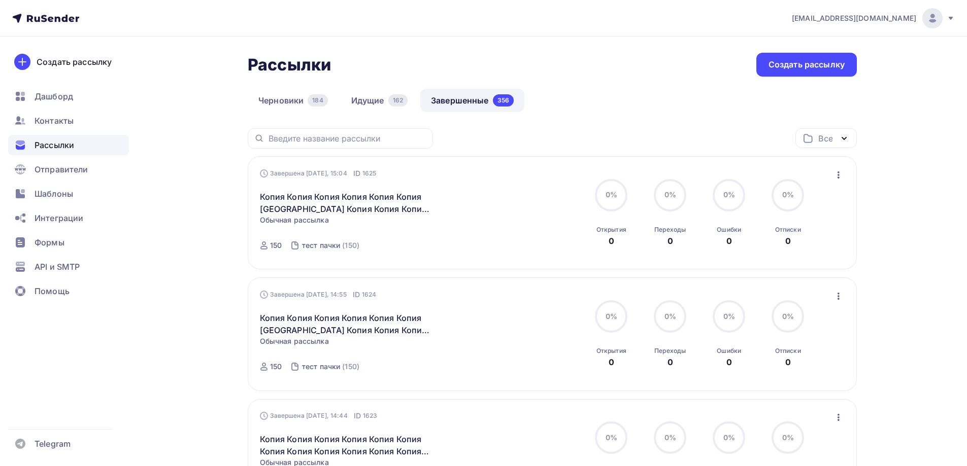
click at [837, 177] on icon "button" at bounding box center [838, 175] width 12 height 12
click at [795, 248] on div "Копировать в новую" at bounding box center [792, 242] width 104 height 12
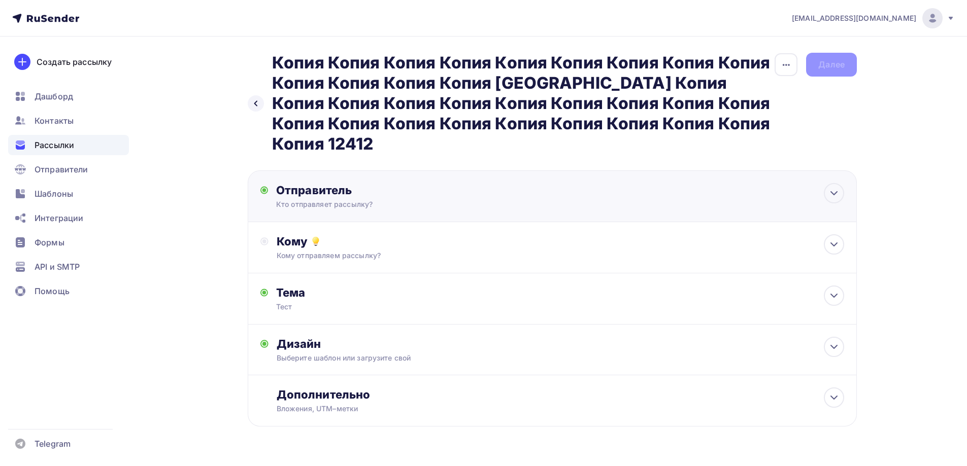
click at [305, 199] on div "Кто отправляет рассылку?" at bounding box center [375, 204] width 198 height 10
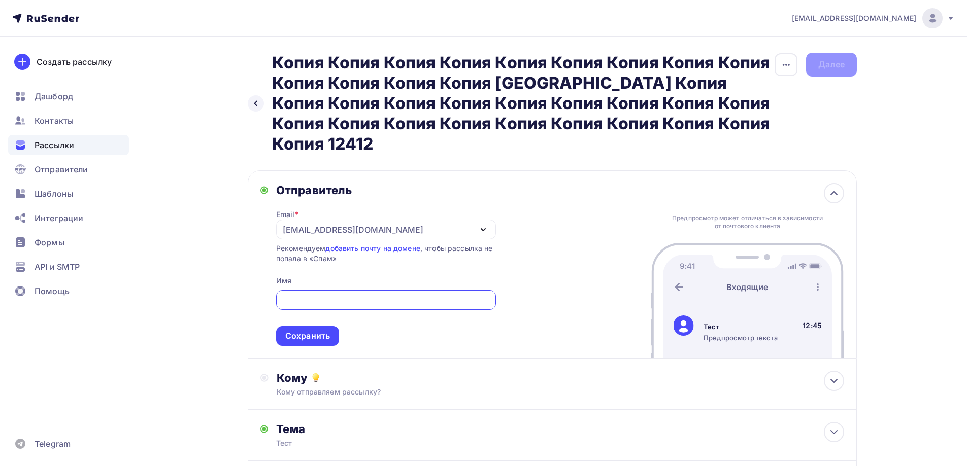
scroll to position [4, 0]
click at [308, 225] on div "Email * [EMAIL_ADDRESS][DOMAIN_NAME] [PERSON_NAME][EMAIL_ADDRESS][DOMAIN_NAME] …" at bounding box center [386, 271] width 220 height 149
click at [288, 296] on span "Сохранить" at bounding box center [386, 316] width 220 height 60
click at [298, 306] on span "Сохранить" at bounding box center [386, 316] width 220 height 60
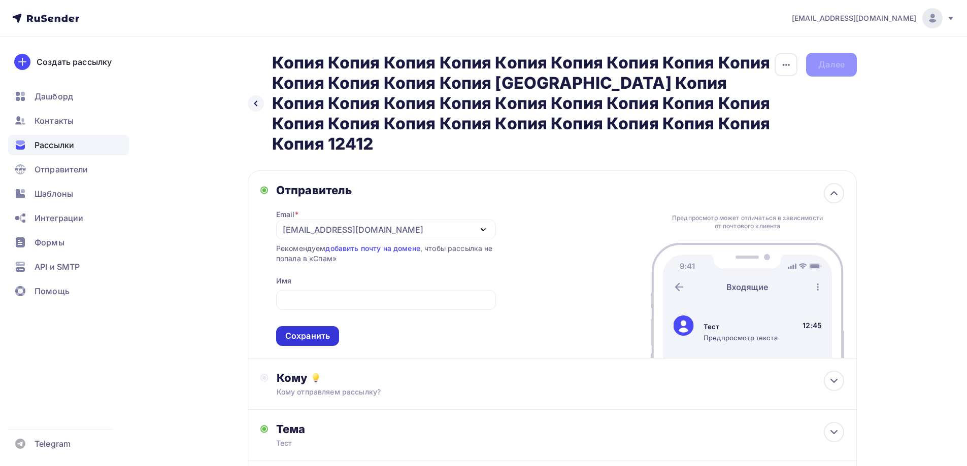
click at [301, 330] on div "Сохранить" at bounding box center [307, 336] width 45 height 12
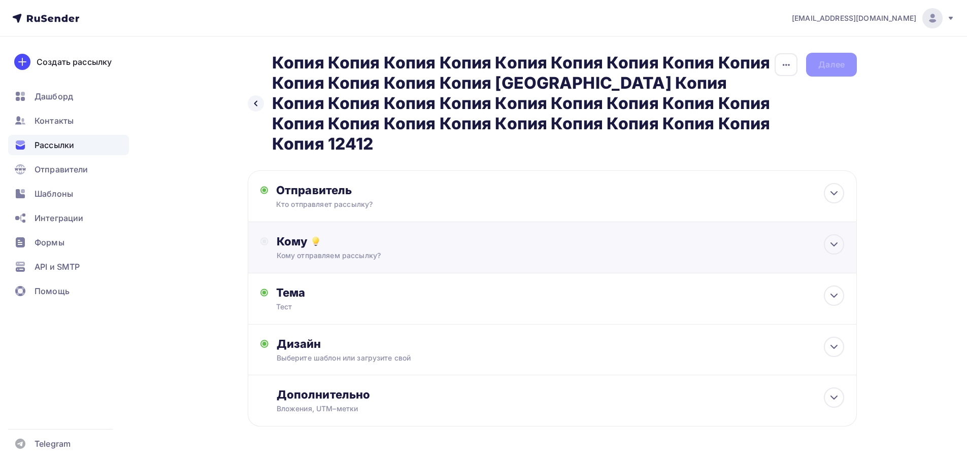
click at [328, 251] on div "Кому отправляем рассылку?" at bounding box center [532, 256] width 511 height 10
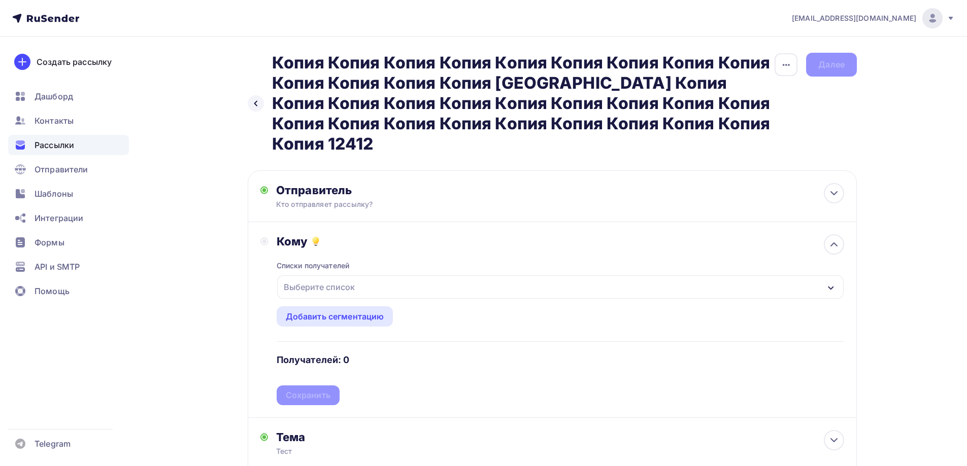
click at [336, 278] on div "Выберите список" at bounding box center [319, 287] width 79 height 18
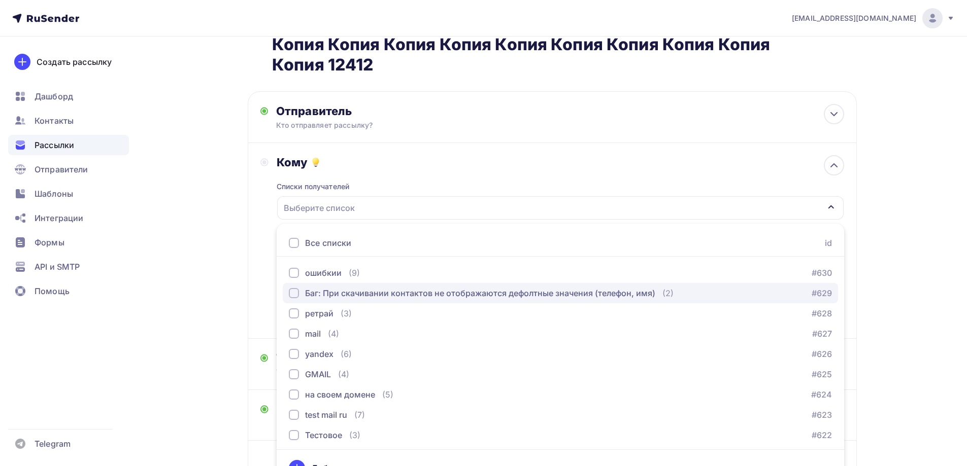
drag, startPoint x: 341, startPoint y: 274, endPoint x: 333, endPoint y: 273, distance: 7.6
click at [341, 287] on div "Баг: При скачивании контактов не отображаются дефолтные значения (телефон, имя)" at bounding box center [480, 293] width 350 height 12
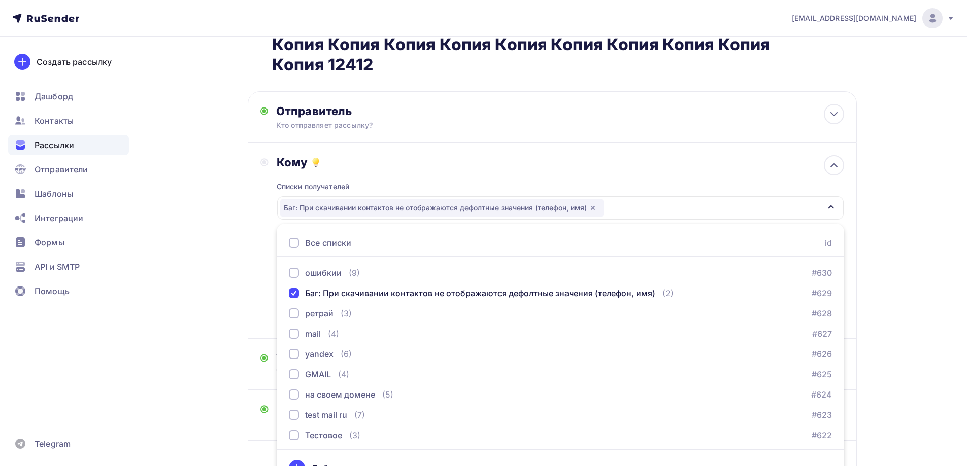
click at [177, 266] on div "Назад Копия Копия Копия Копия Копия Копия Копия Копия Копия Копия Копия Копия К…" at bounding box center [483, 257] width 832 height 600
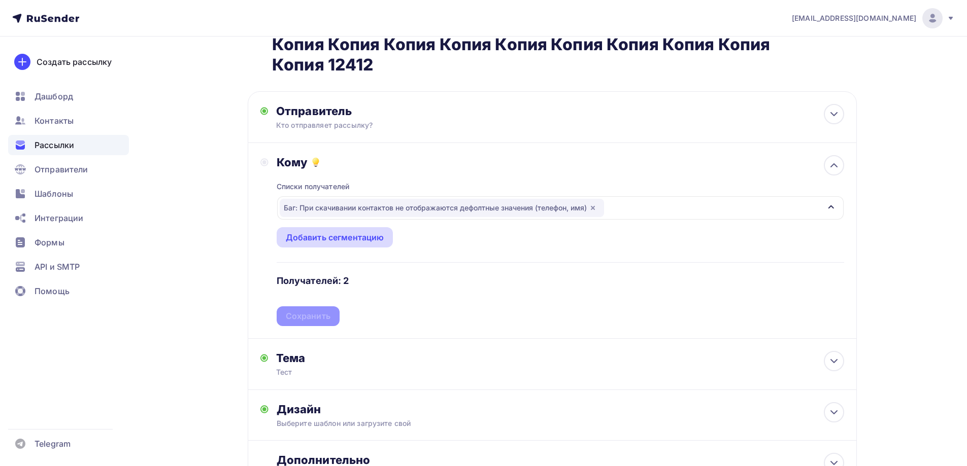
click at [318, 227] on div "Списки получателей Баг: При скачивании контактов не отображаются дефолтные знач…" at bounding box center [560, 247] width 567 height 157
click at [316, 231] on div "Добавить сегментацию" at bounding box center [335, 237] width 98 height 12
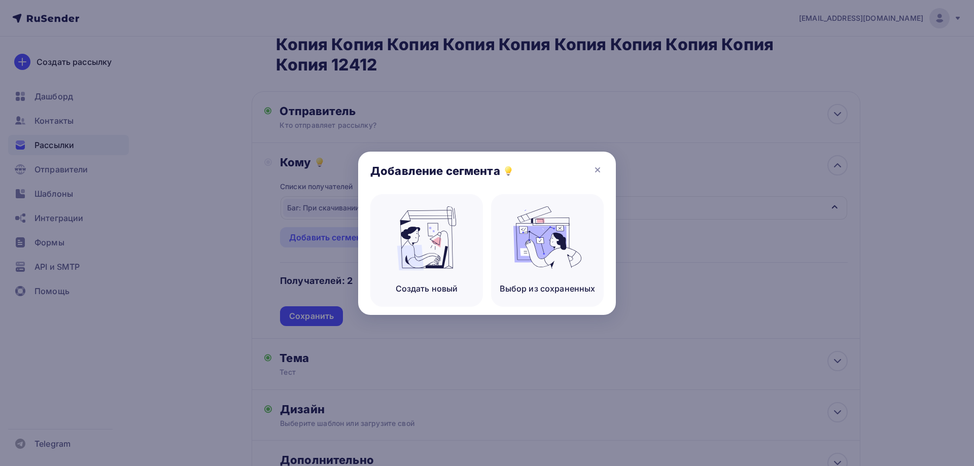
click at [239, 233] on div at bounding box center [487, 233] width 974 height 466
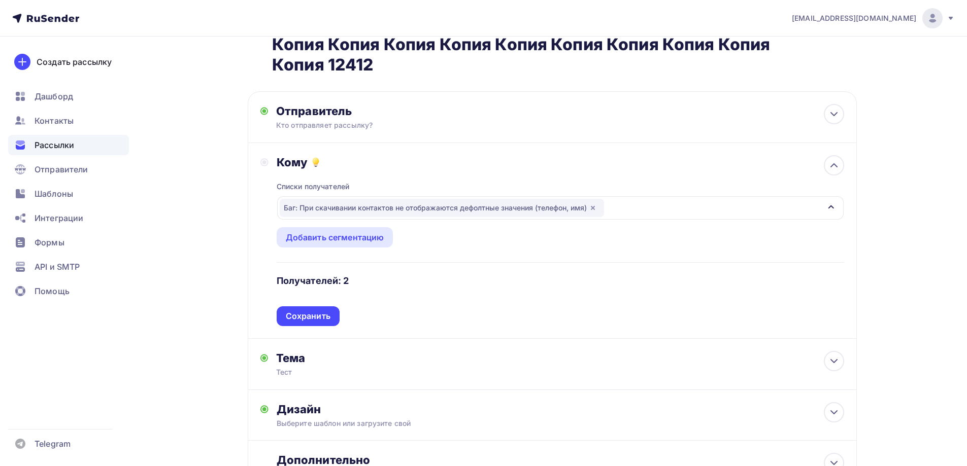
click at [85, 153] on div "Рассылки" at bounding box center [68, 145] width 121 height 20
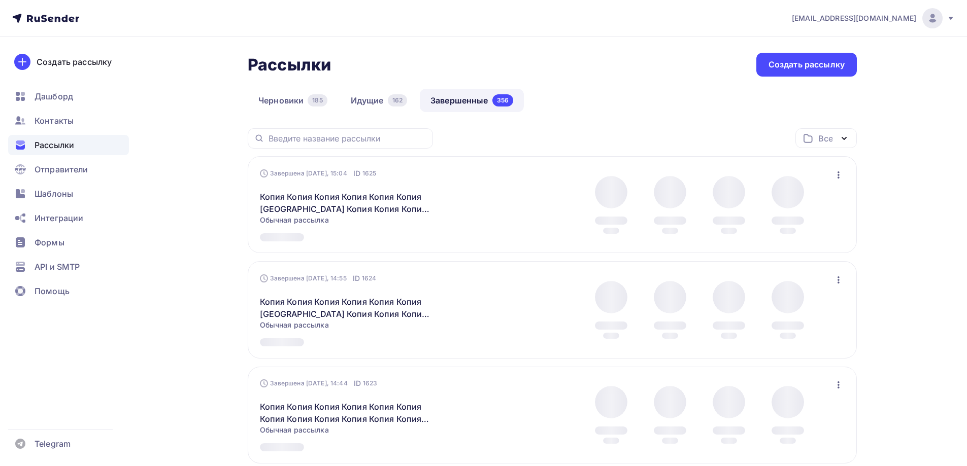
click at [55, 133] on ul "Дашборд Контакты Рассылки Отправители Шаблоны Интеграции Формы API и SMTP Помощь" at bounding box center [68, 196] width 121 height 221
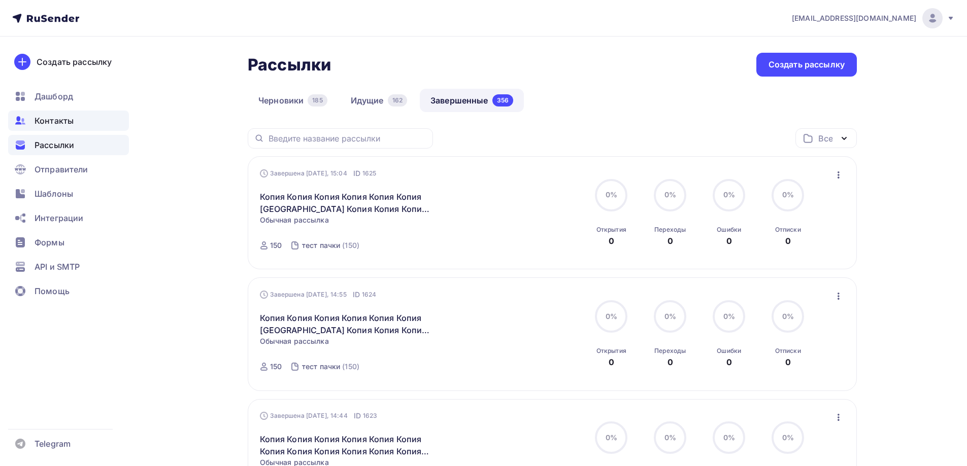
click at [57, 127] on div "Контакты" at bounding box center [68, 121] width 121 height 20
